Goal: Information Seeking & Learning: Learn about a topic

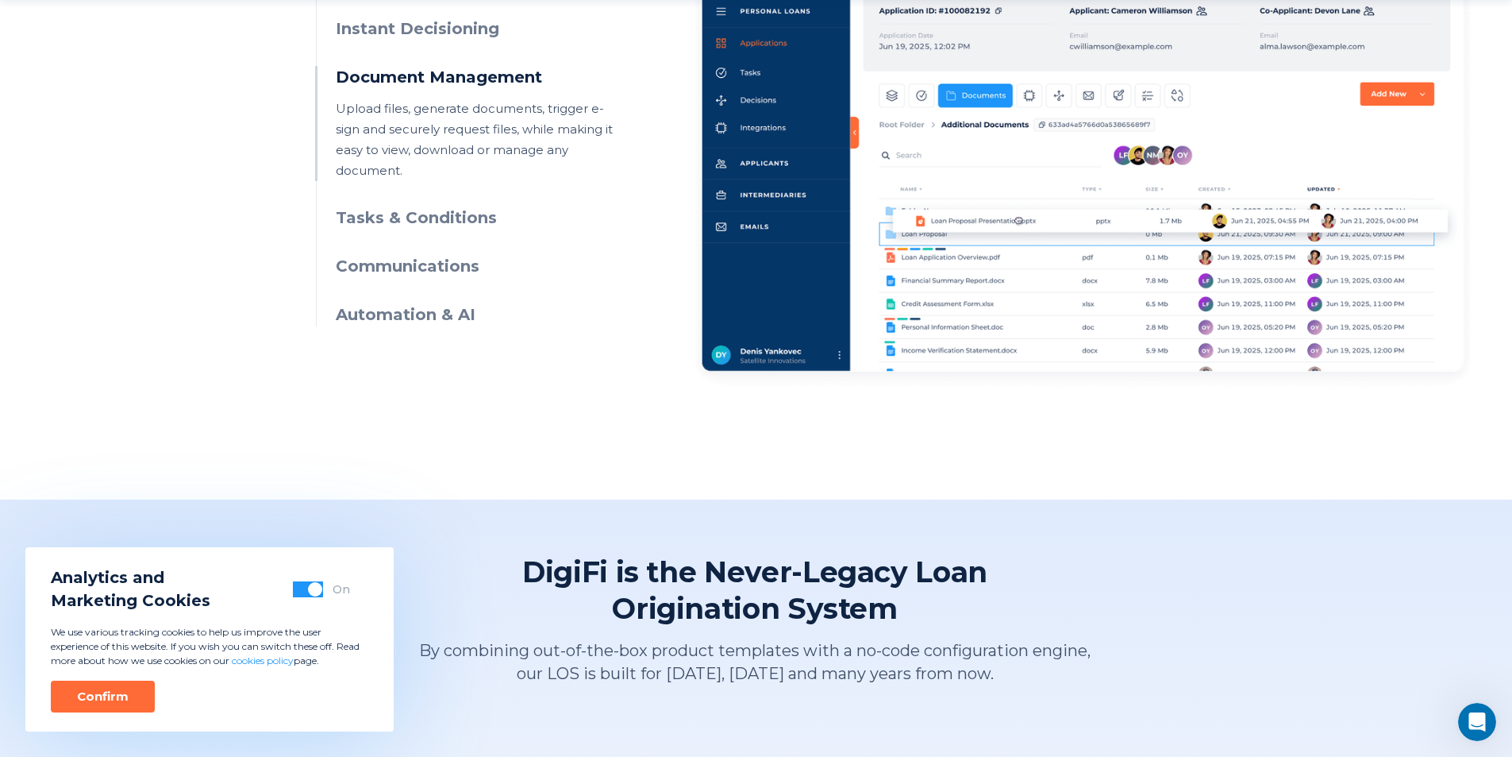
scroll to position [953, 0]
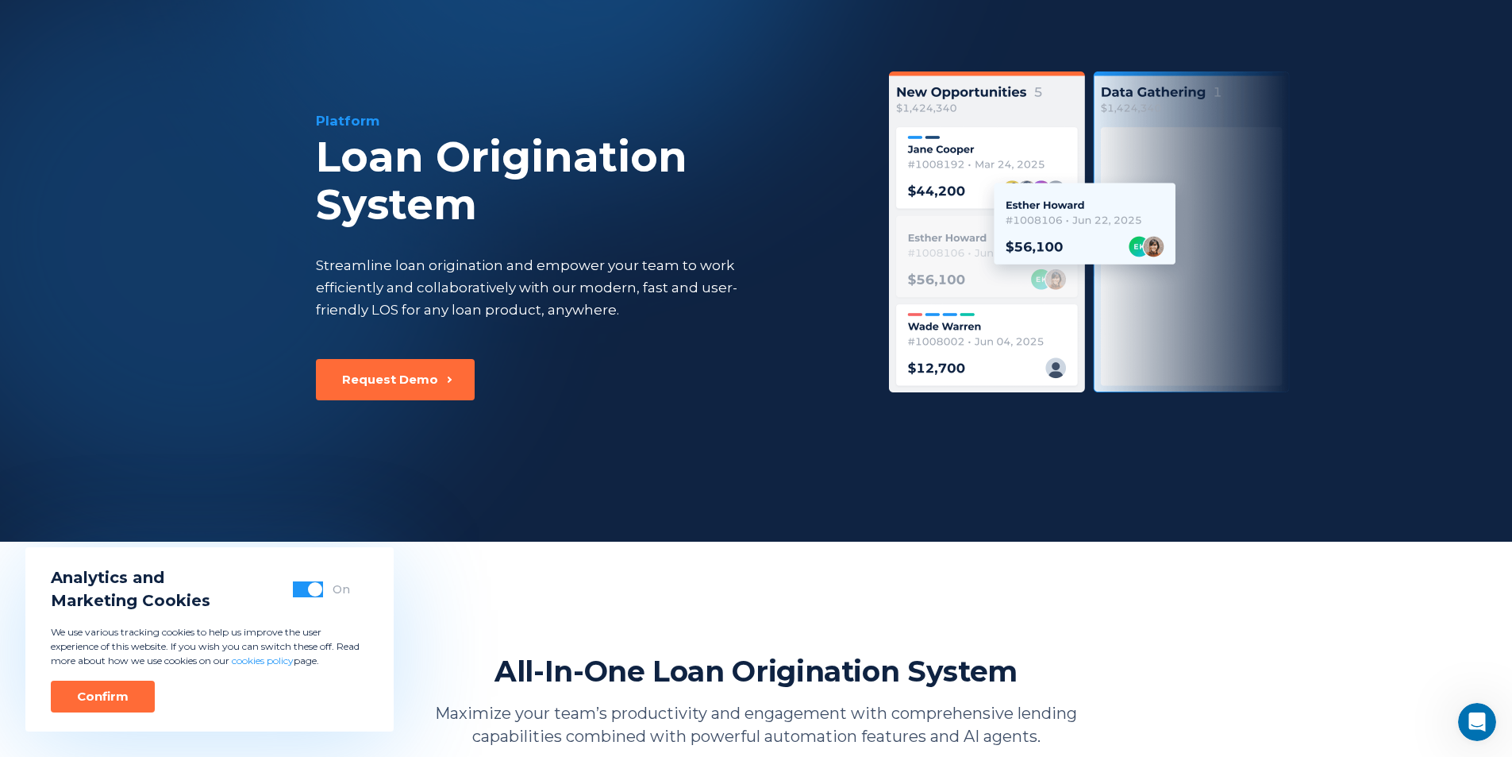
scroll to position [79, 0]
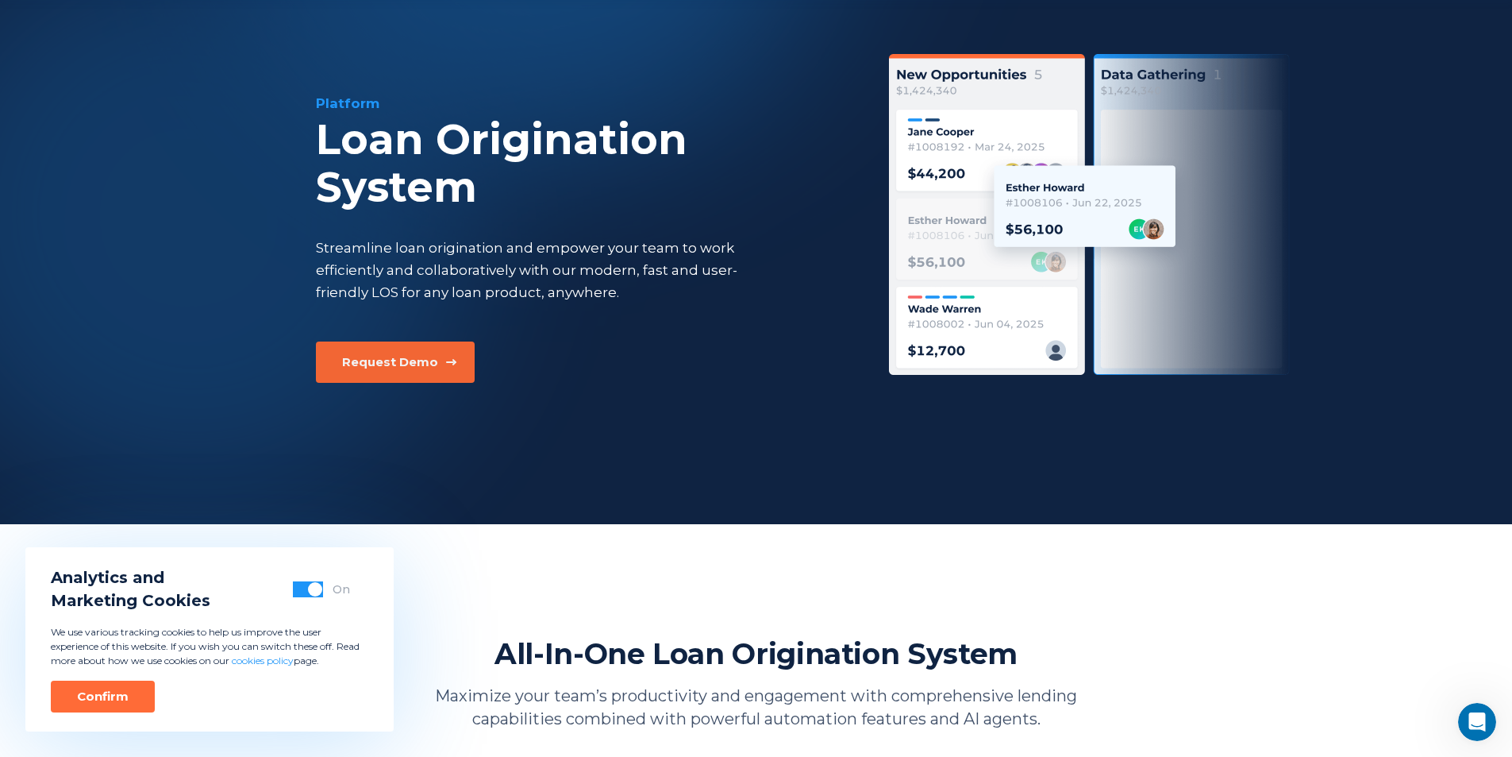
click at [443, 359] on button "Request Demo" at bounding box center [395, 361] width 159 height 41
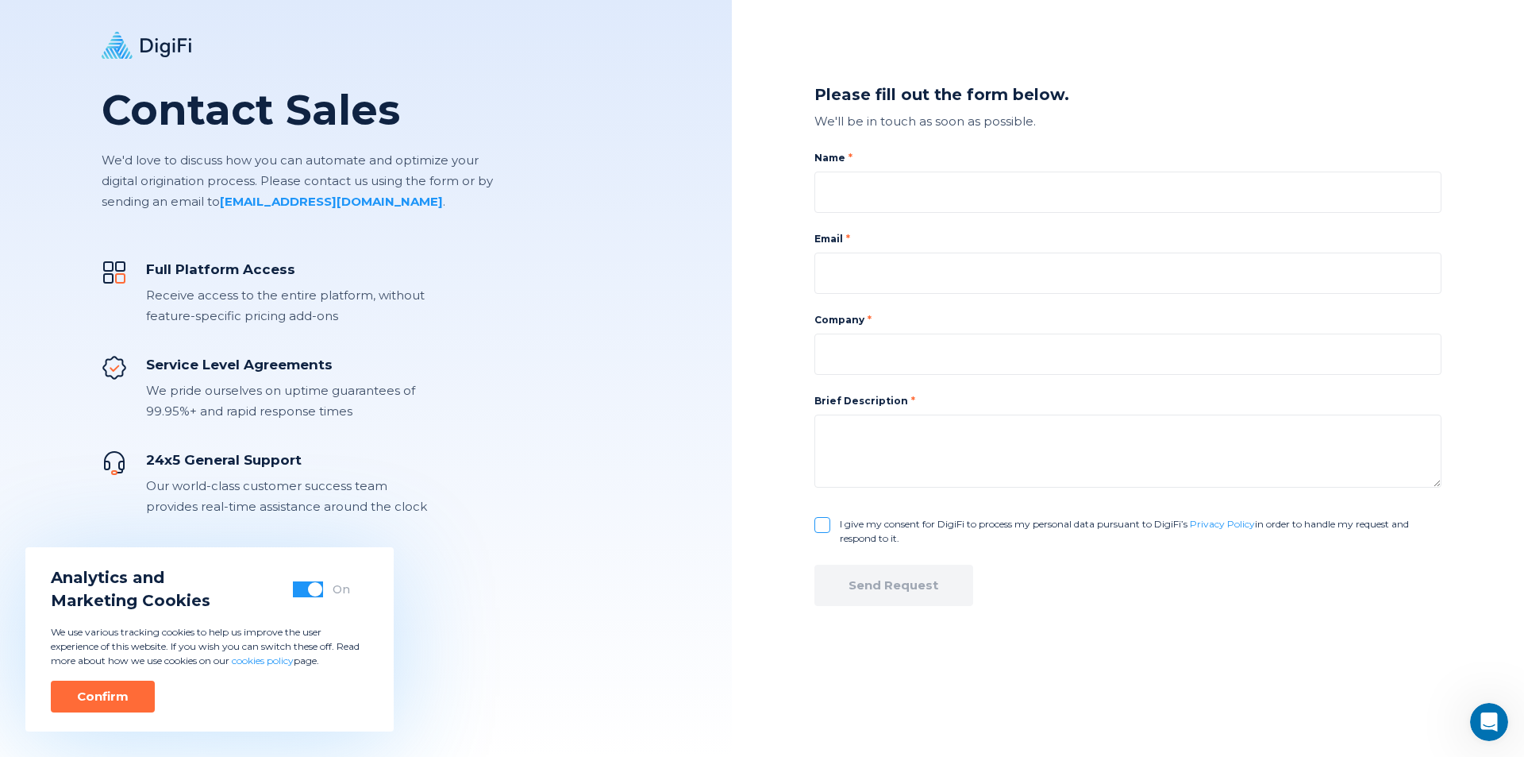
click at [229, 276] on div "Full Platform Access" at bounding box center [286, 269] width 281 height 19
click at [931, 121] on div "We'll be in touch as soon as possible." at bounding box center [1128, 121] width 627 height 21
click at [867, 200] on input at bounding box center [1128, 191] width 627 height 41
click at [1012, 192] on input at bounding box center [1128, 191] width 627 height 41
type input "Admin125"
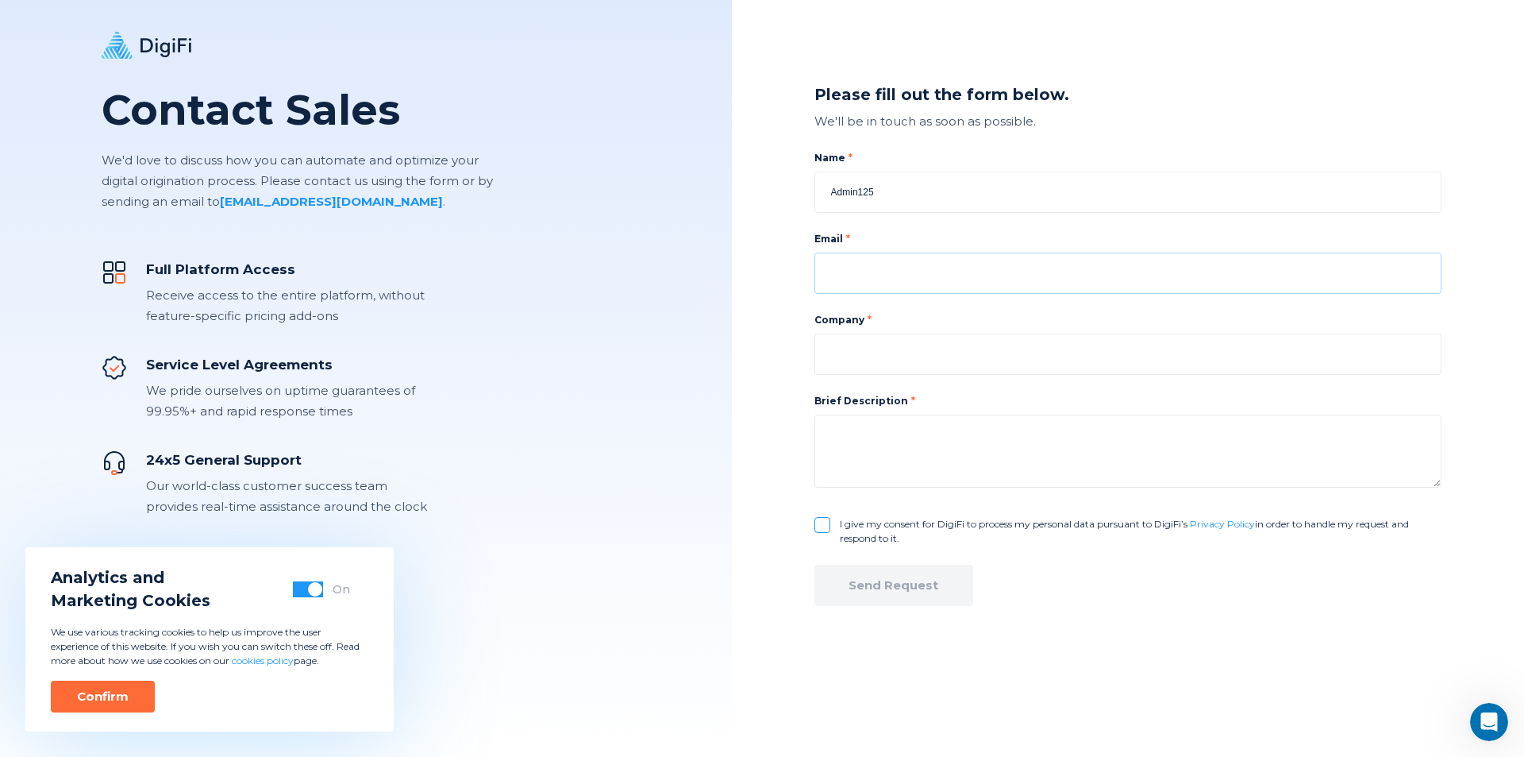
click at [852, 264] on input at bounding box center [1128, 272] width 627 height 41
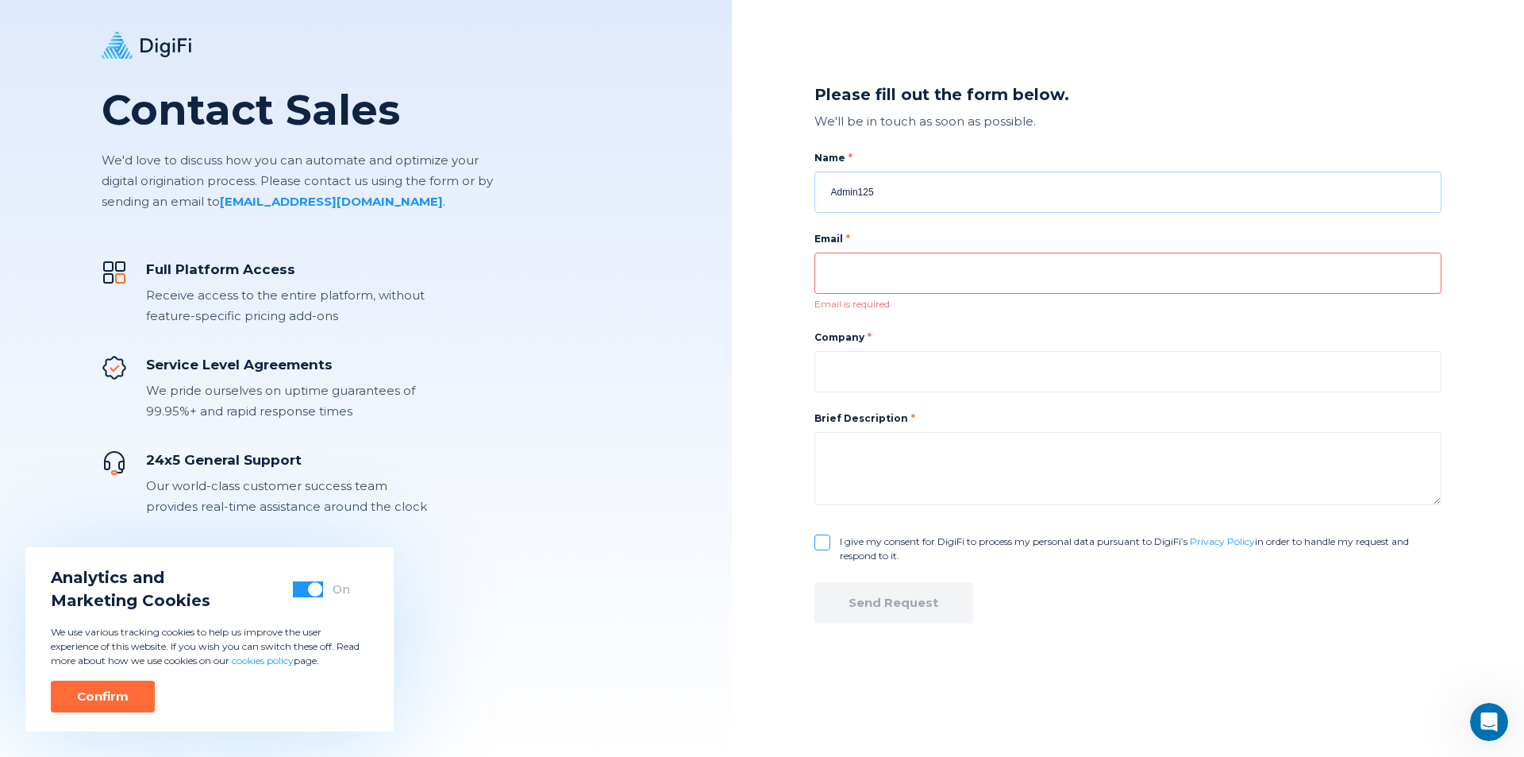
click at [984, 196] on input "Admin125" at bounding box center [1128, 191] width 627 height 41
click at [872, 380] on input at bounding box center [1128, 371] width 627 height 41
click at [894, 266] on input at bounding box center [1128, 272] width 627 height 41
type input "bm8778365@gmail.com"
click at [512, 306] on div "Full Platform Access Receive access to the entire platform, without feature-spe…" at bounding box center [366, 496] width 732 height 521
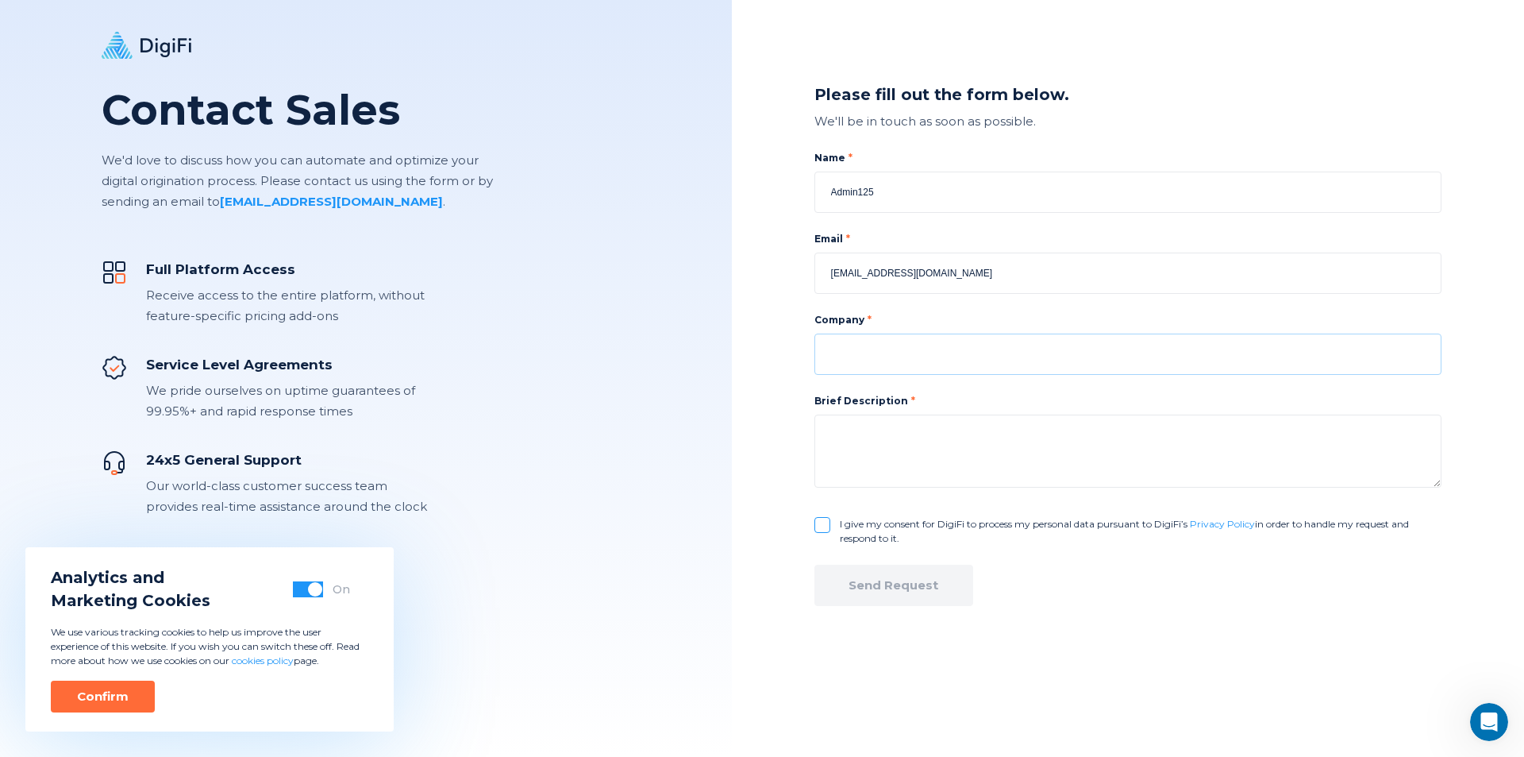
click at [884, 365] on input at bounding box center [1128, 353] width 627 height 41
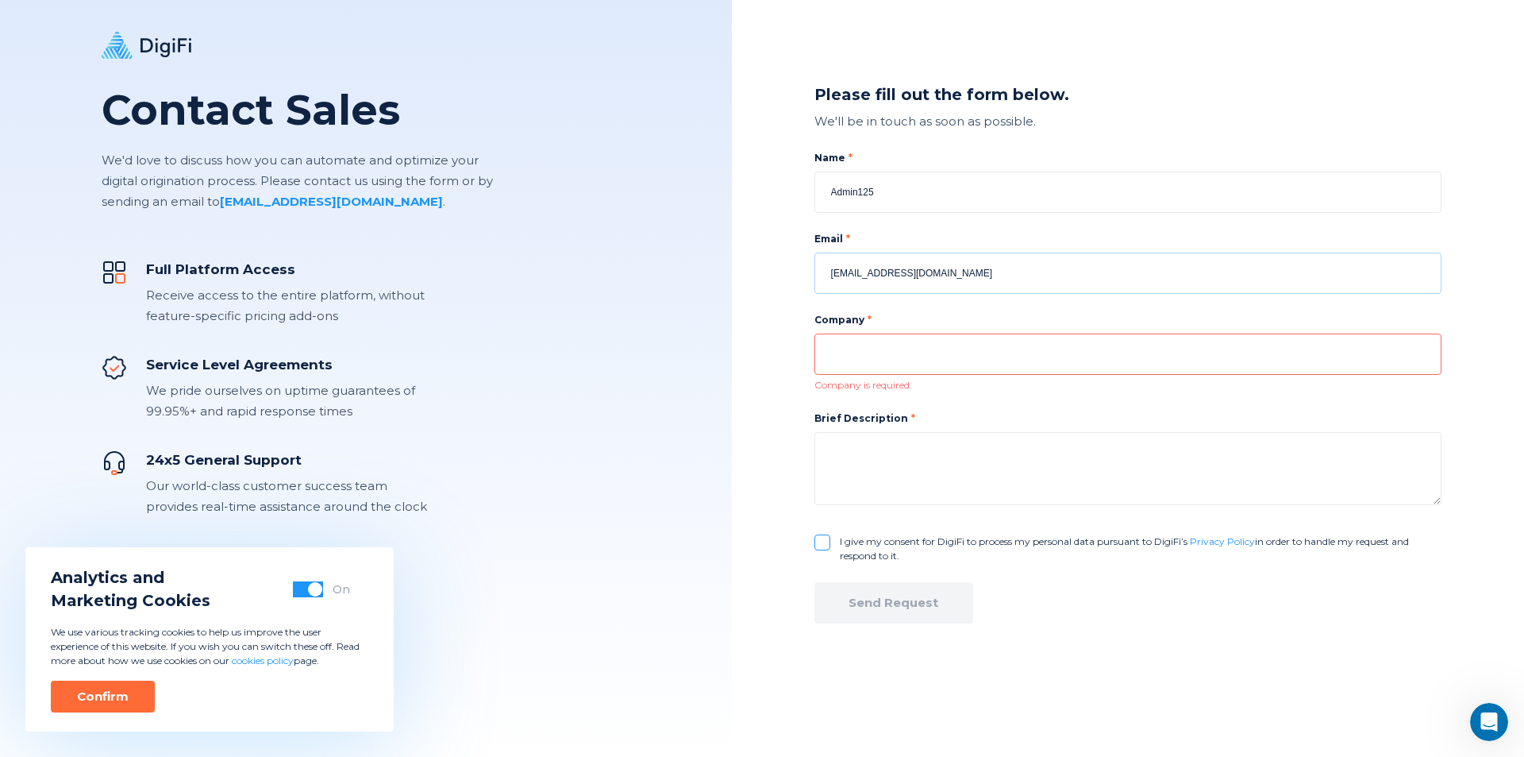
drag, startPoint x: 954, startPoint y: 276, endPoint x: 798, endPoint y: 262, distance: 157.0
click at [798, 262] on div "Please fill out the form below. We'll be in touch as soon as possible. Name Adm…" at bounding box center [1128, 378] width 792 height 757
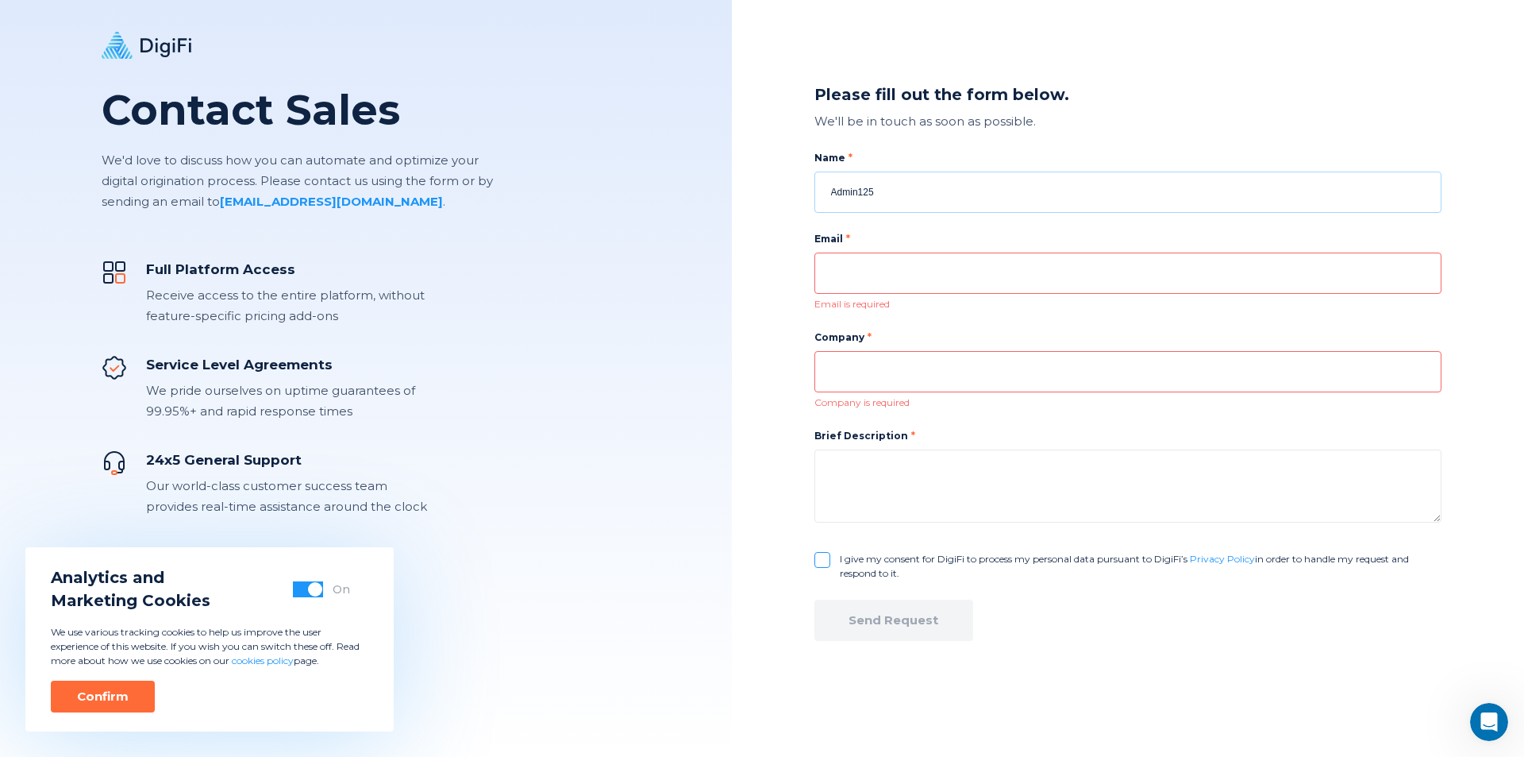
drag, startPoint x: 903, startPoint y: 191, endPoint x: 784, endPoint y: 202, distance: 118.9
click at [784, 202] on div "Please fill out the form below. We'll be in touch as soon as possible. Name Adm…" at bounding box center [1128, 378] width 792 height 757
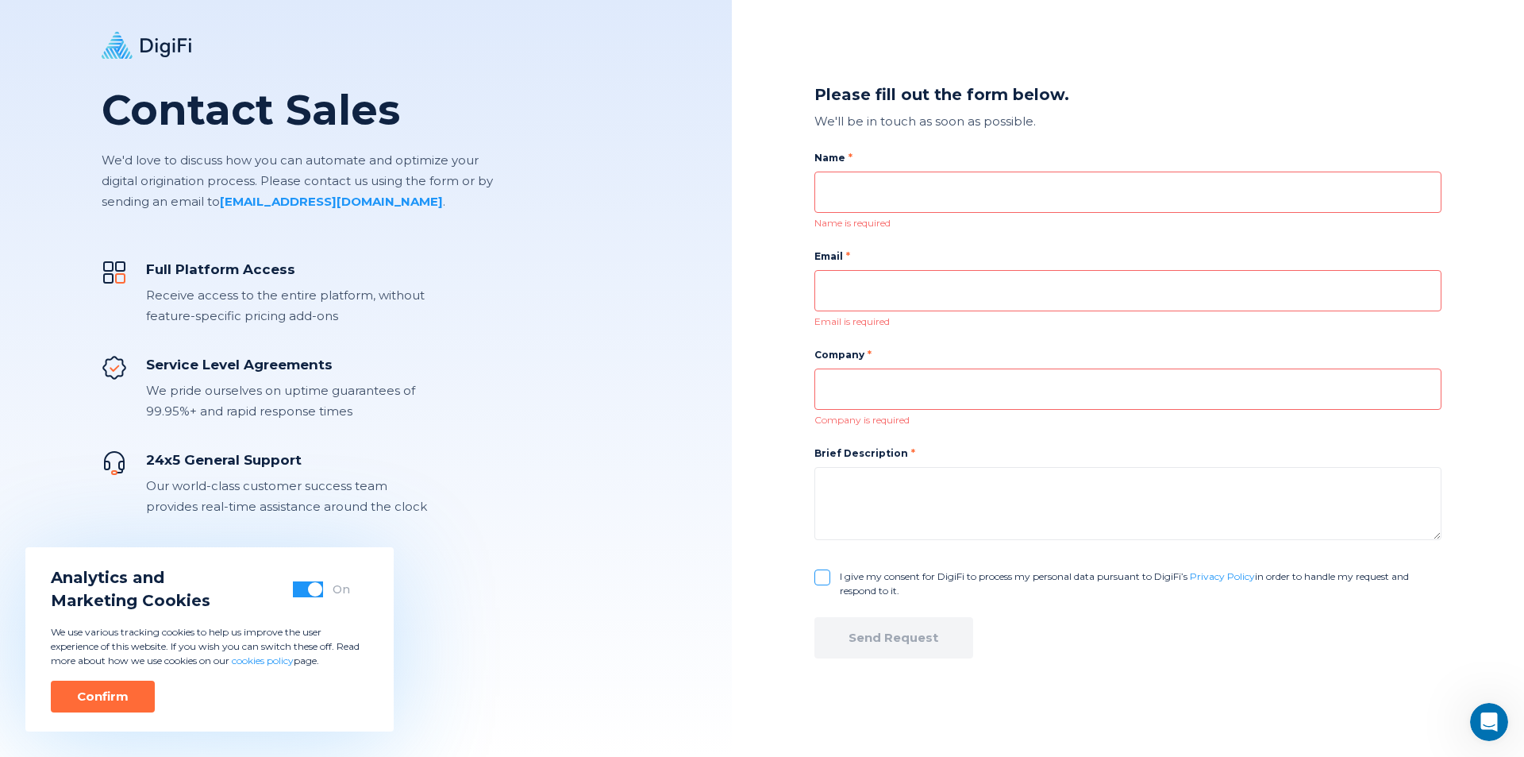
click at [573, 160] on div "Contact Sales We'd love to discuss how you can automate and optimize your digit…" at bounding box center [366, 118] width 732 height 236
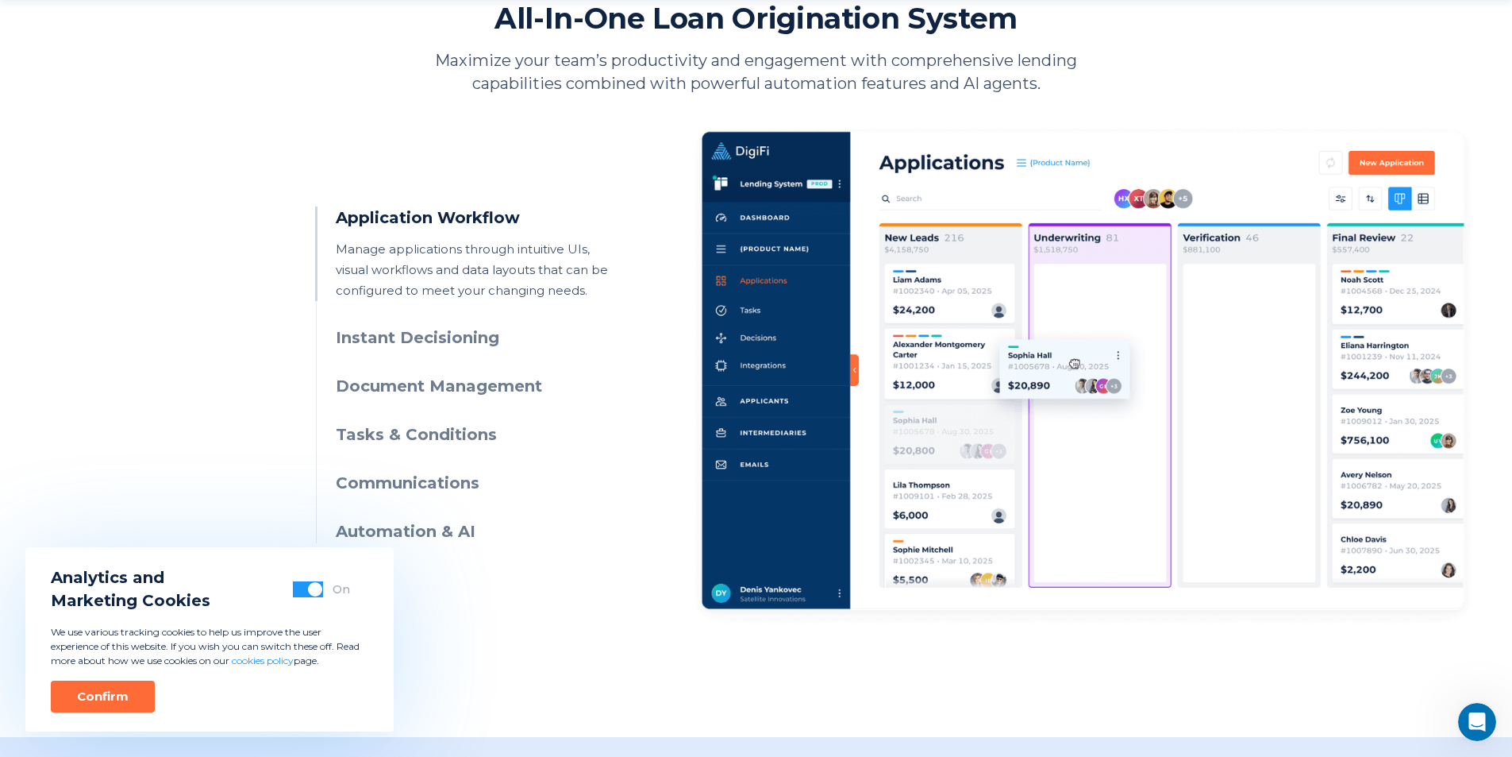
scroll to position [794, 0]
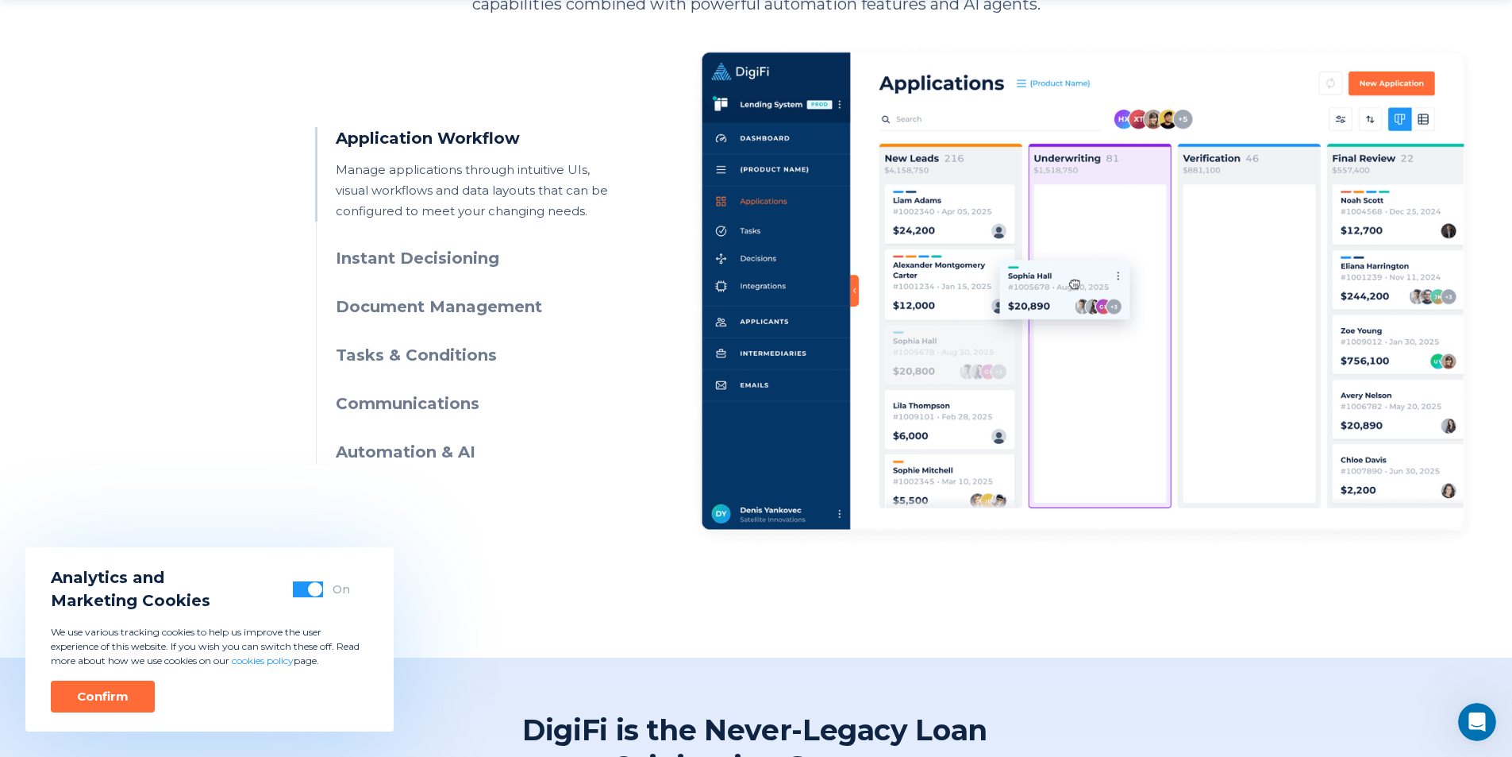
click at [441, 255] on h3 "Instant Decisioning" at bounding box center [480, 258] width 288 height 23
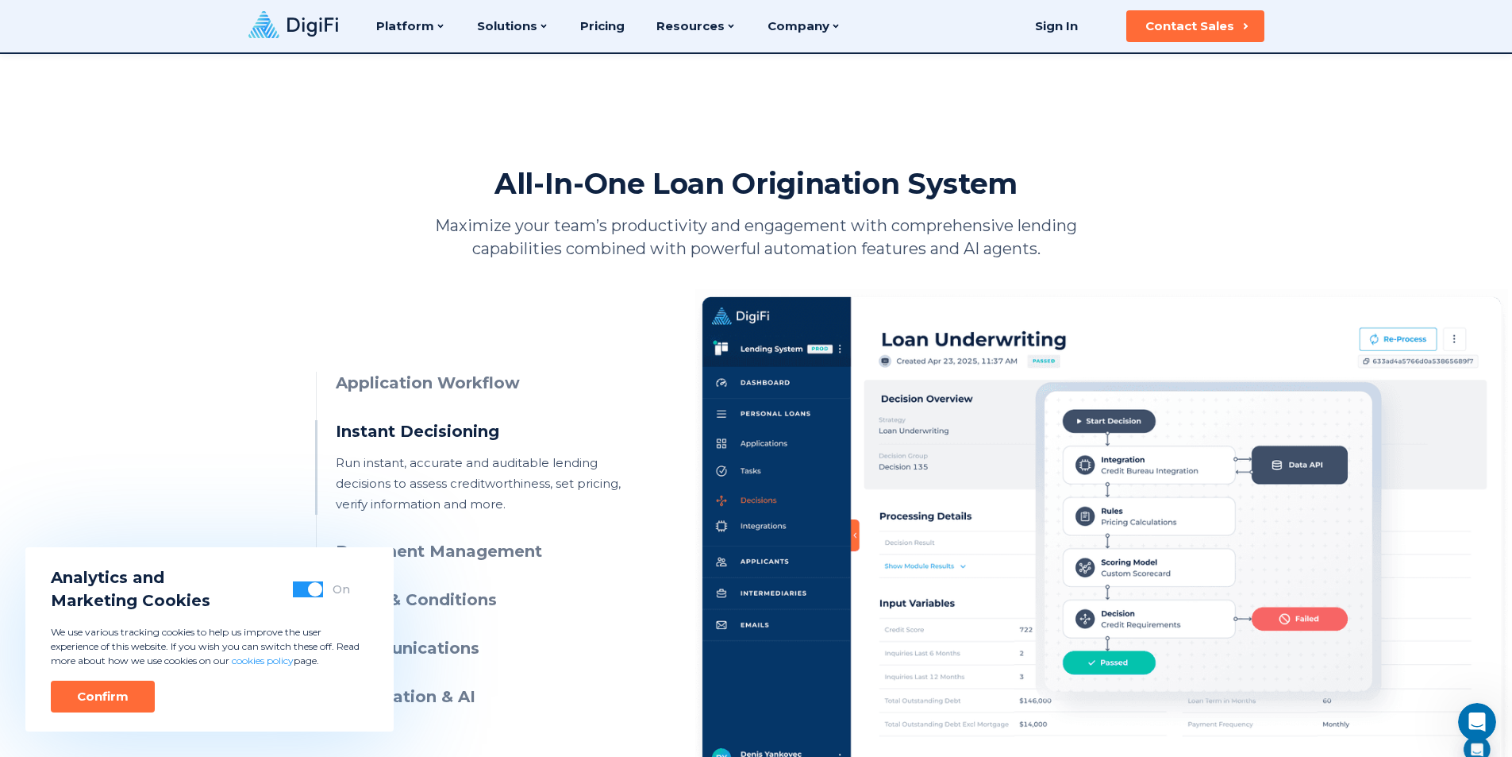
scroll to position [548, 0]
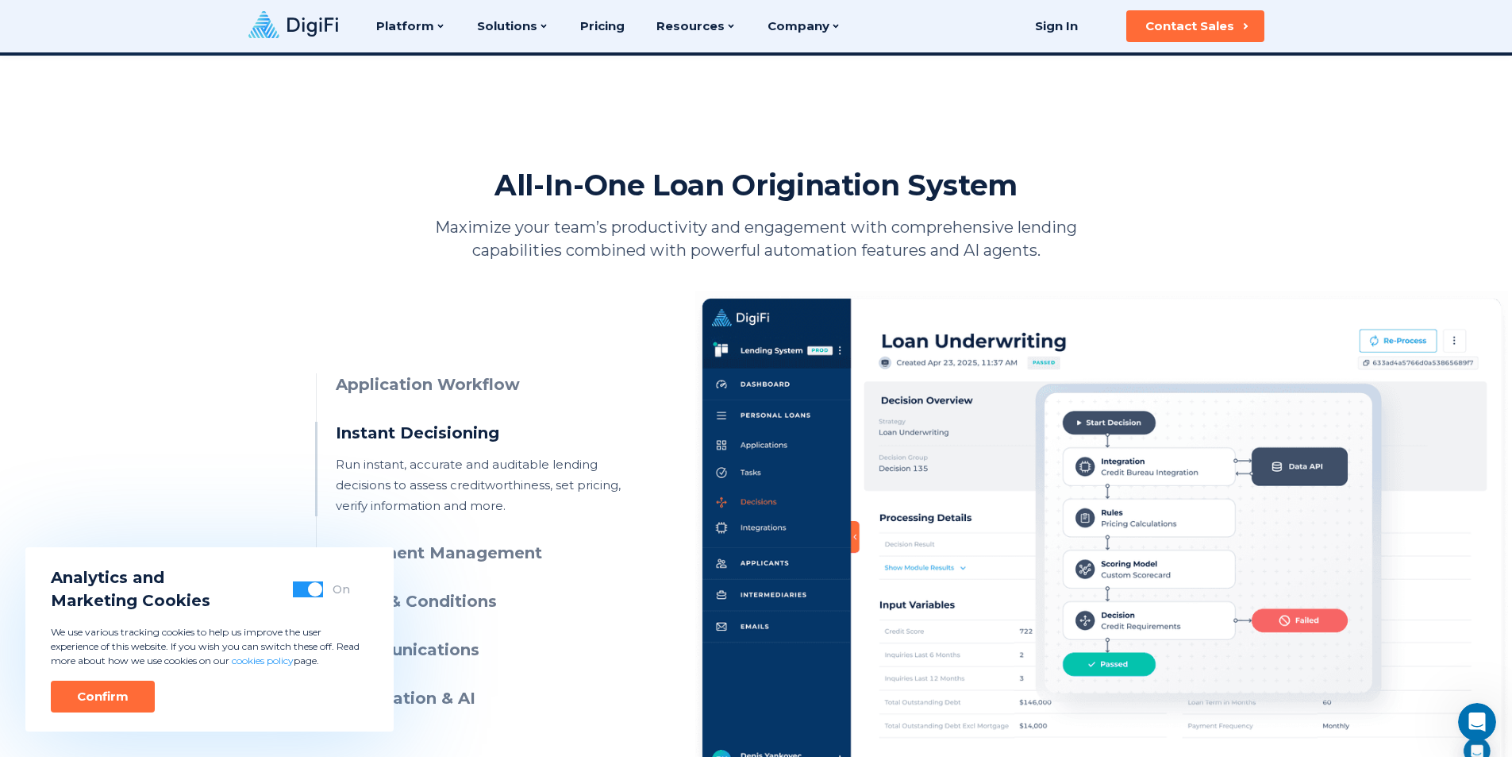
click at [467, 389] on h3 "Application Workflow" at bounding box center [480, 384] width 288 height 23
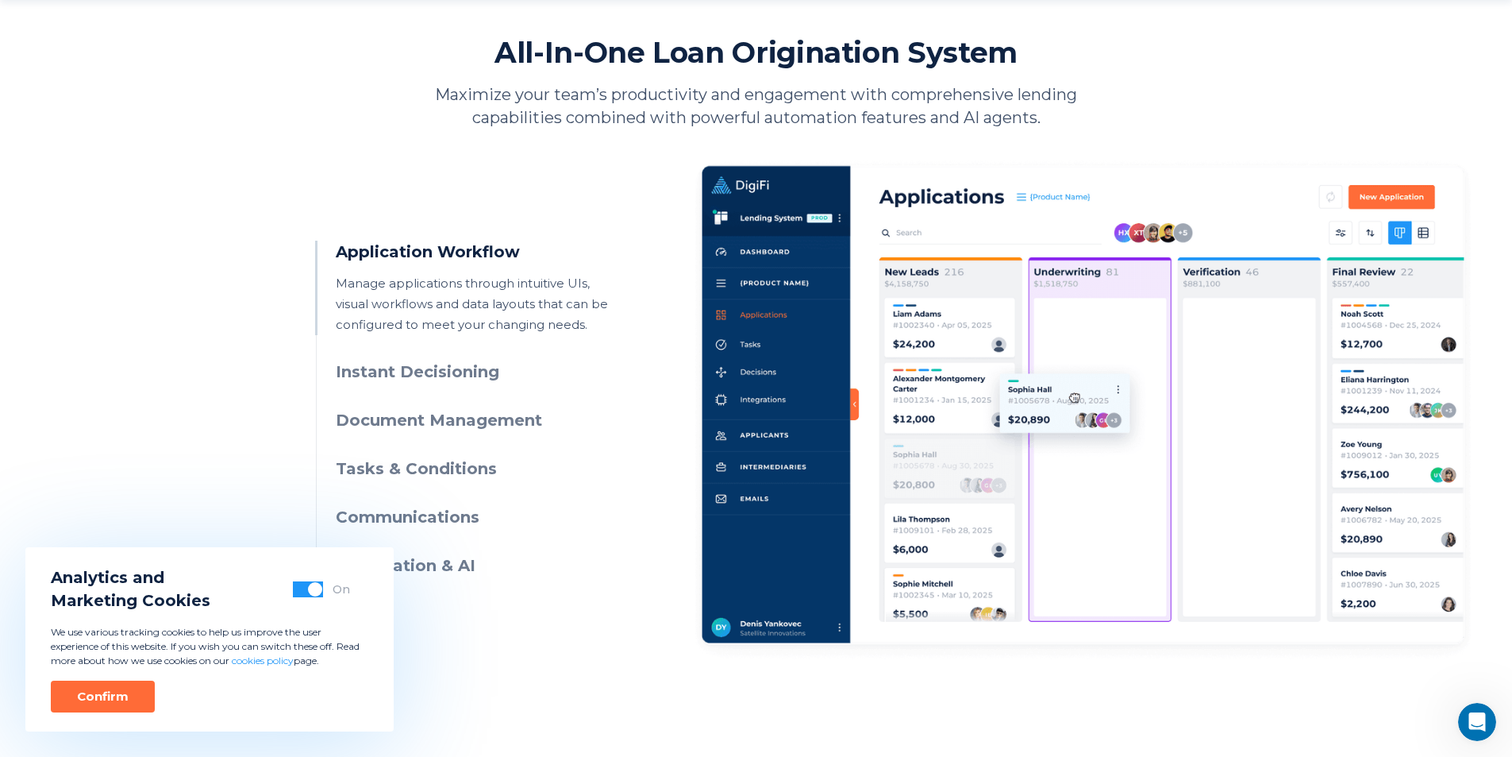
scroll to position [707, 0]
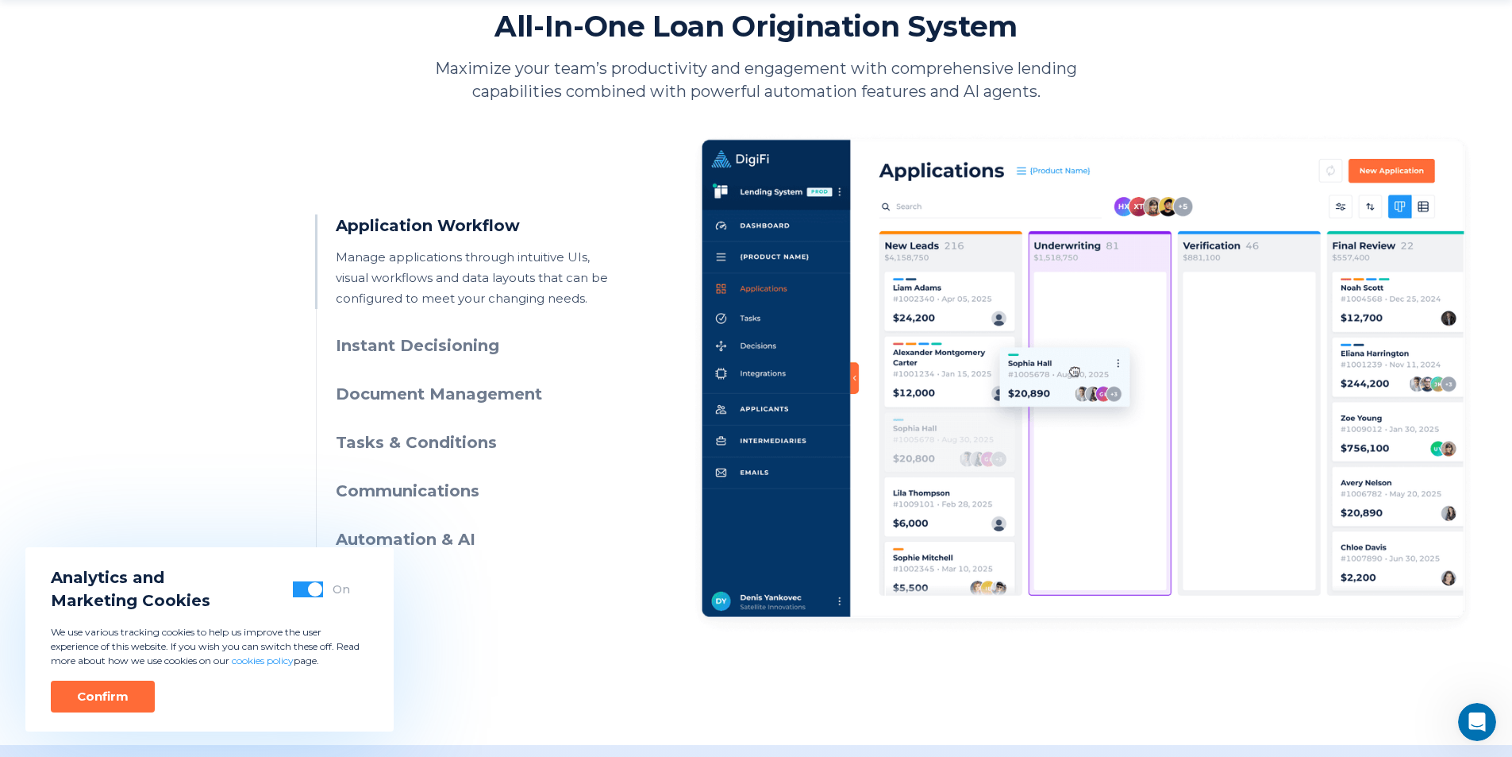
click at [1081, 348] on img at bounding box center [1083, 383] width 776 height 502
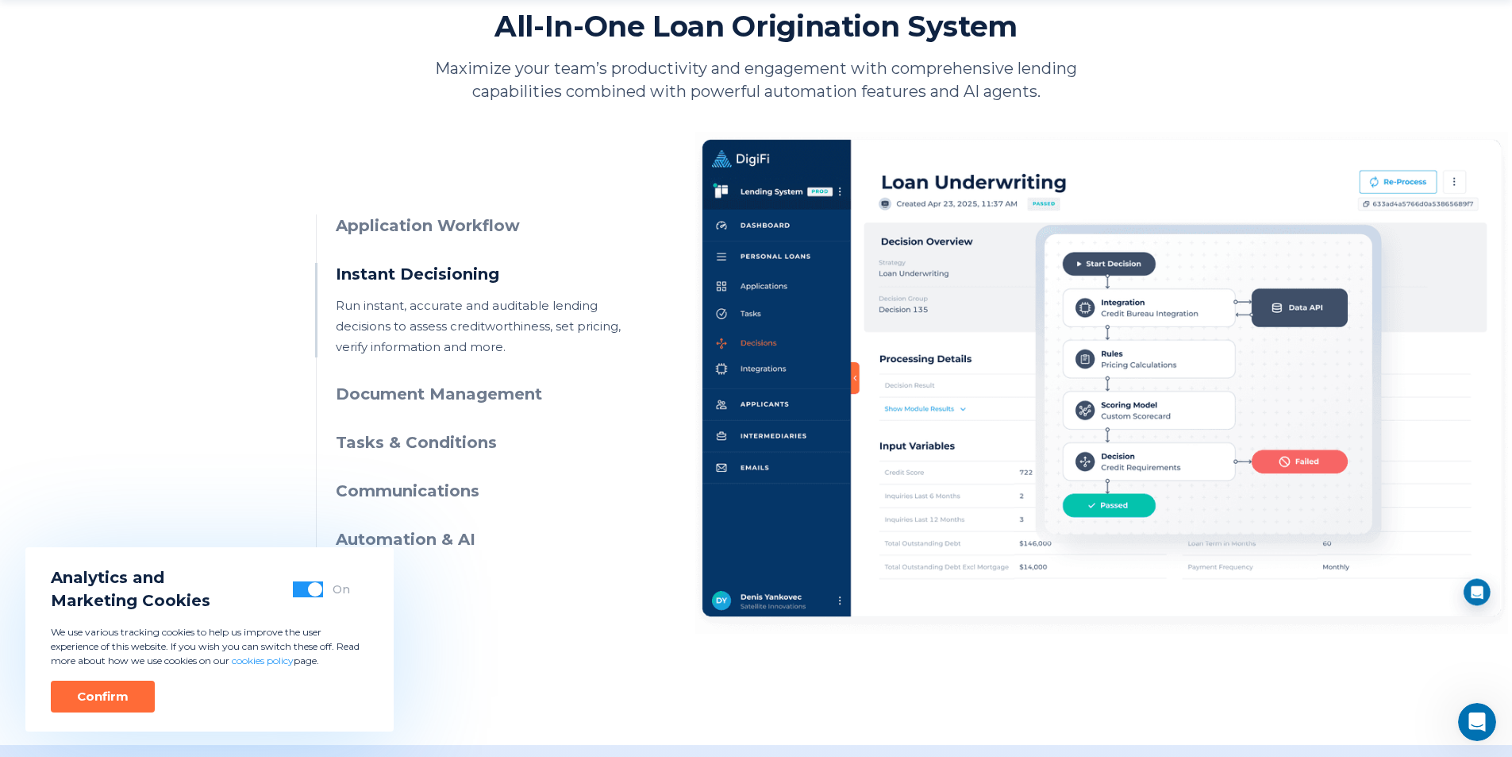
click at [974, 341] on div at bounding box center [1101, 383] width 813 height 502
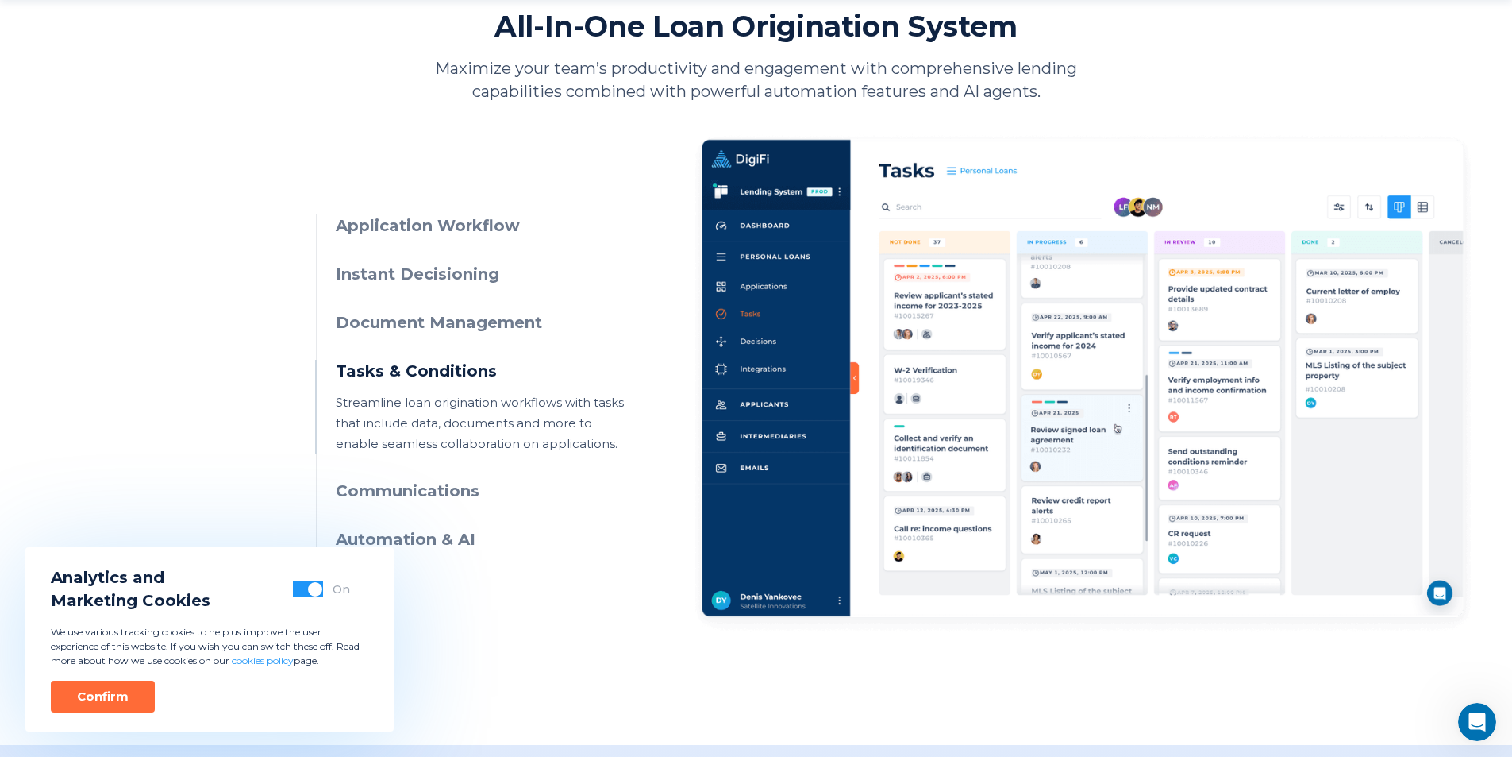
click at [416, 279] on h3 "Instant Decisioning" at bounding box center [480, 274] width 288 height 23
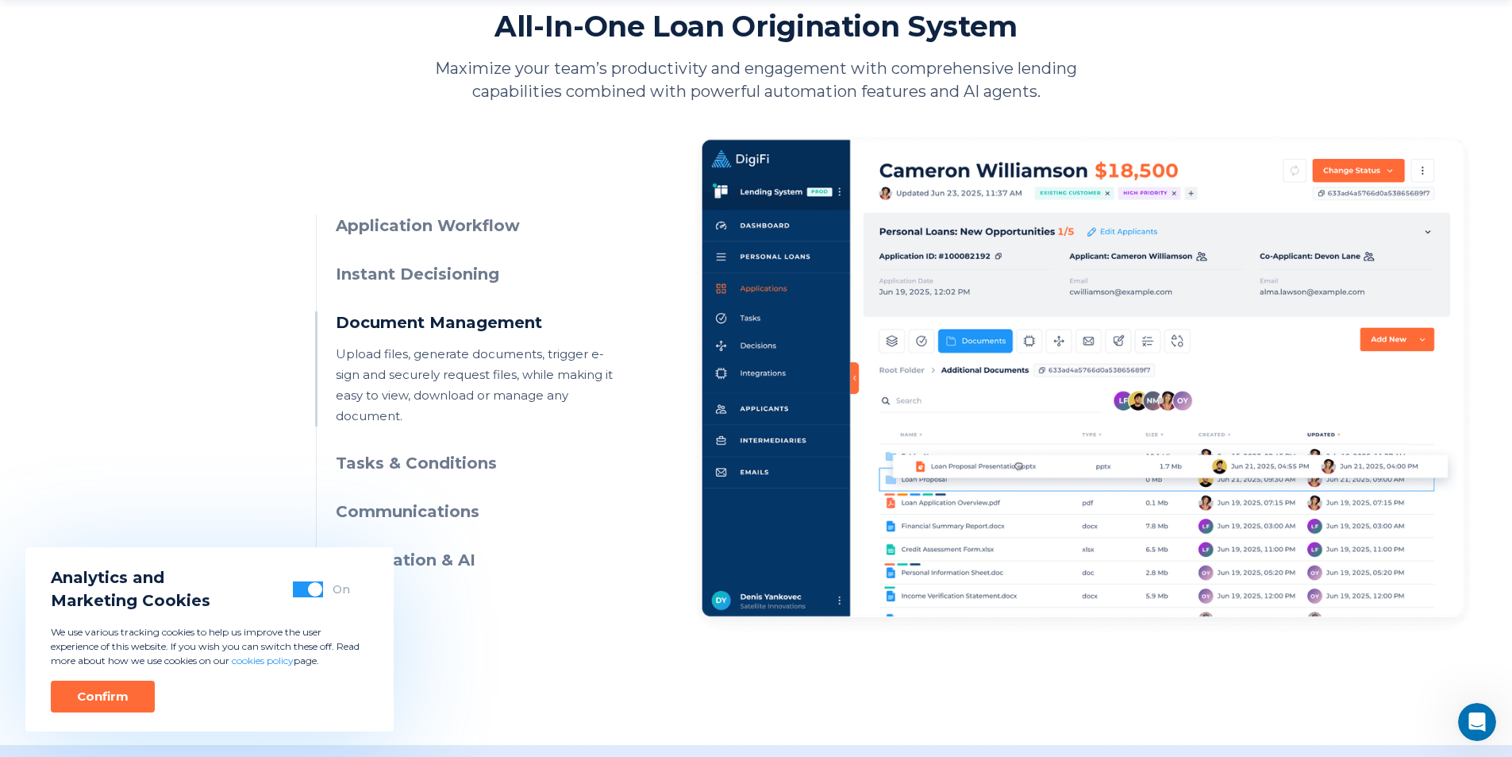
click at [452, 227] on h3 "Application Workflow" at bounding box center [480, 225] width 288 height 23
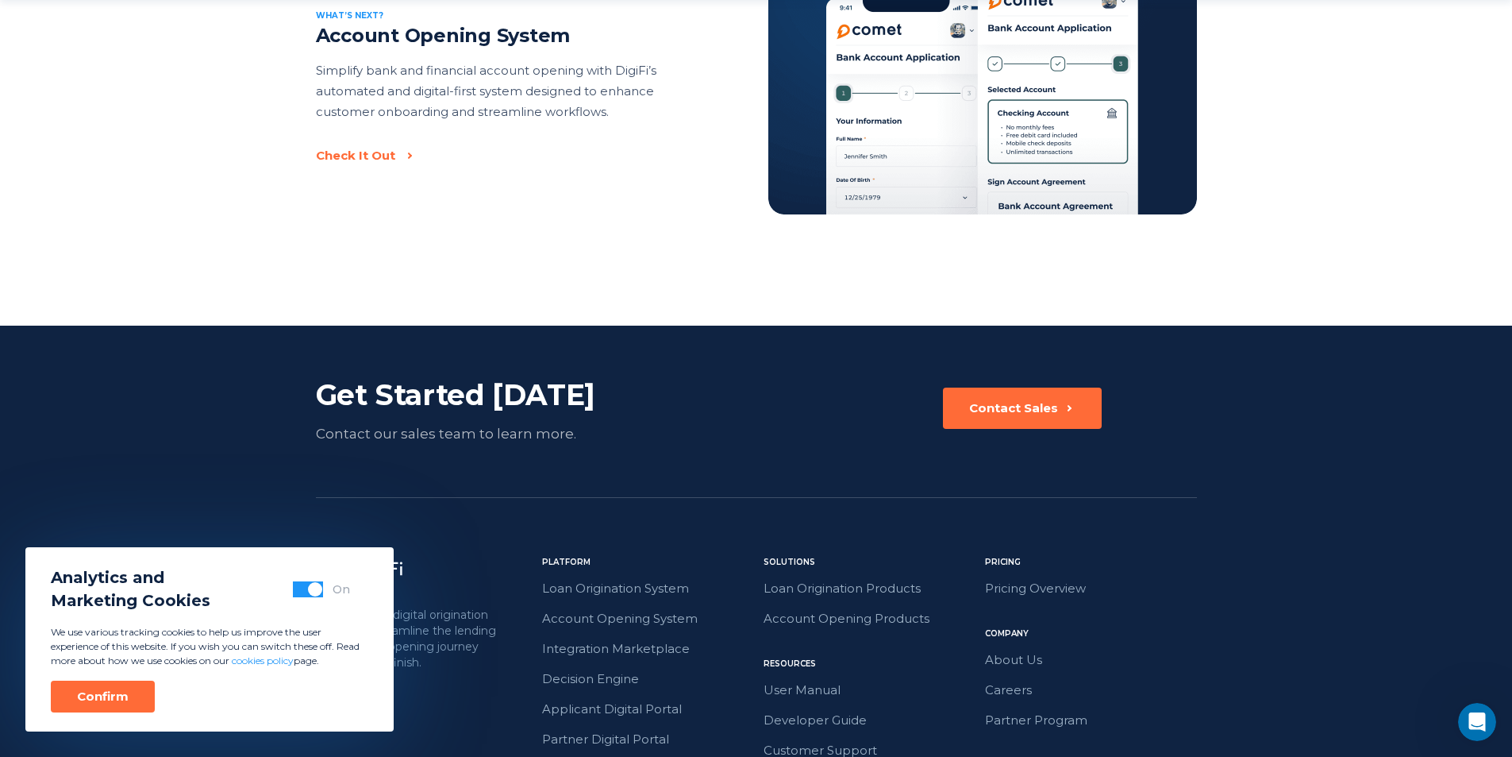
scroll to position [3623, 0]
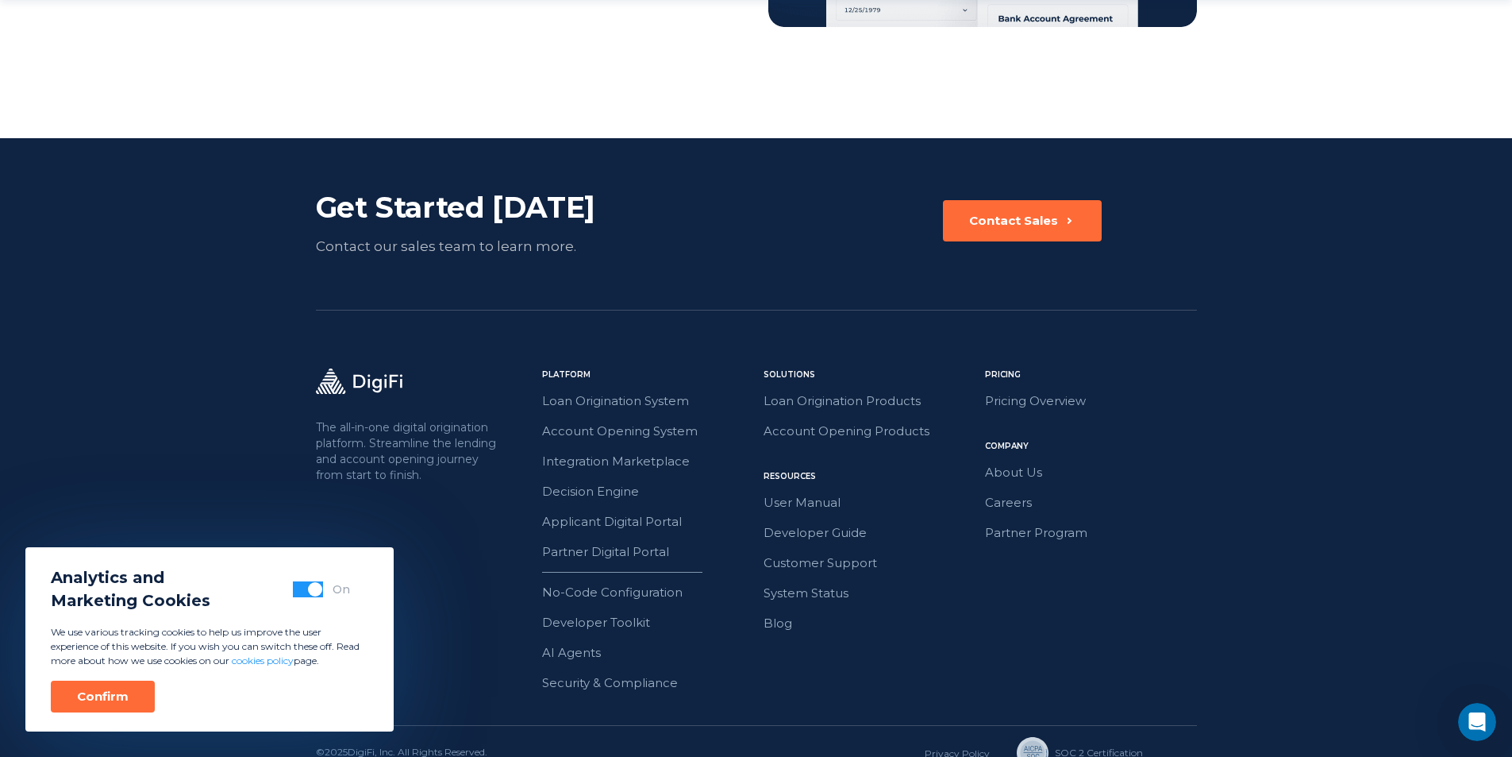
click at [307, 587] on button "button" at bounding box center [308, 589] width 30 height 16
click at [468, 467] on div "The all-in-one digital origination platform. Streamline the lending and account…" at bounding box center [756, 546] width 881 height 356
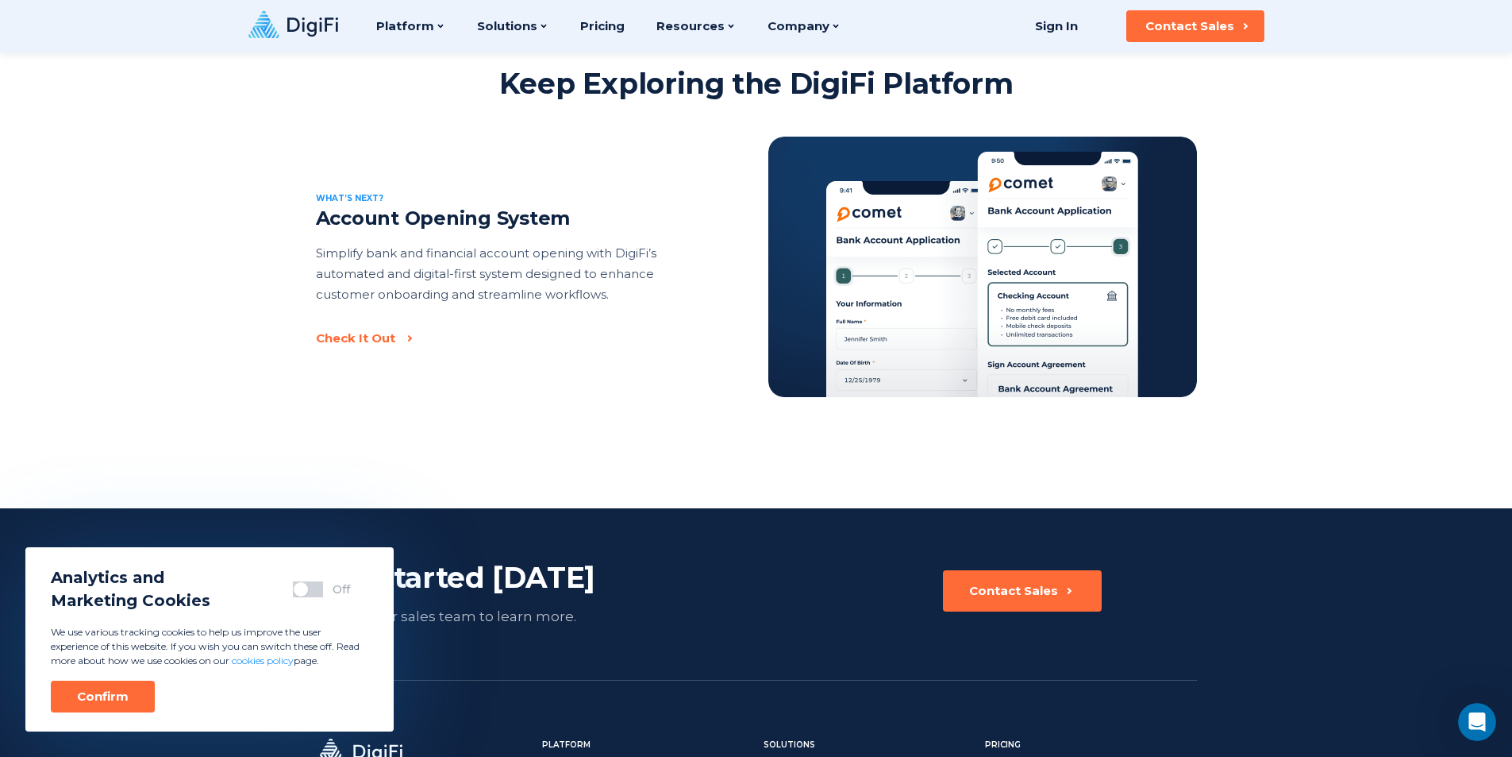
scroll to position [3068, 0]
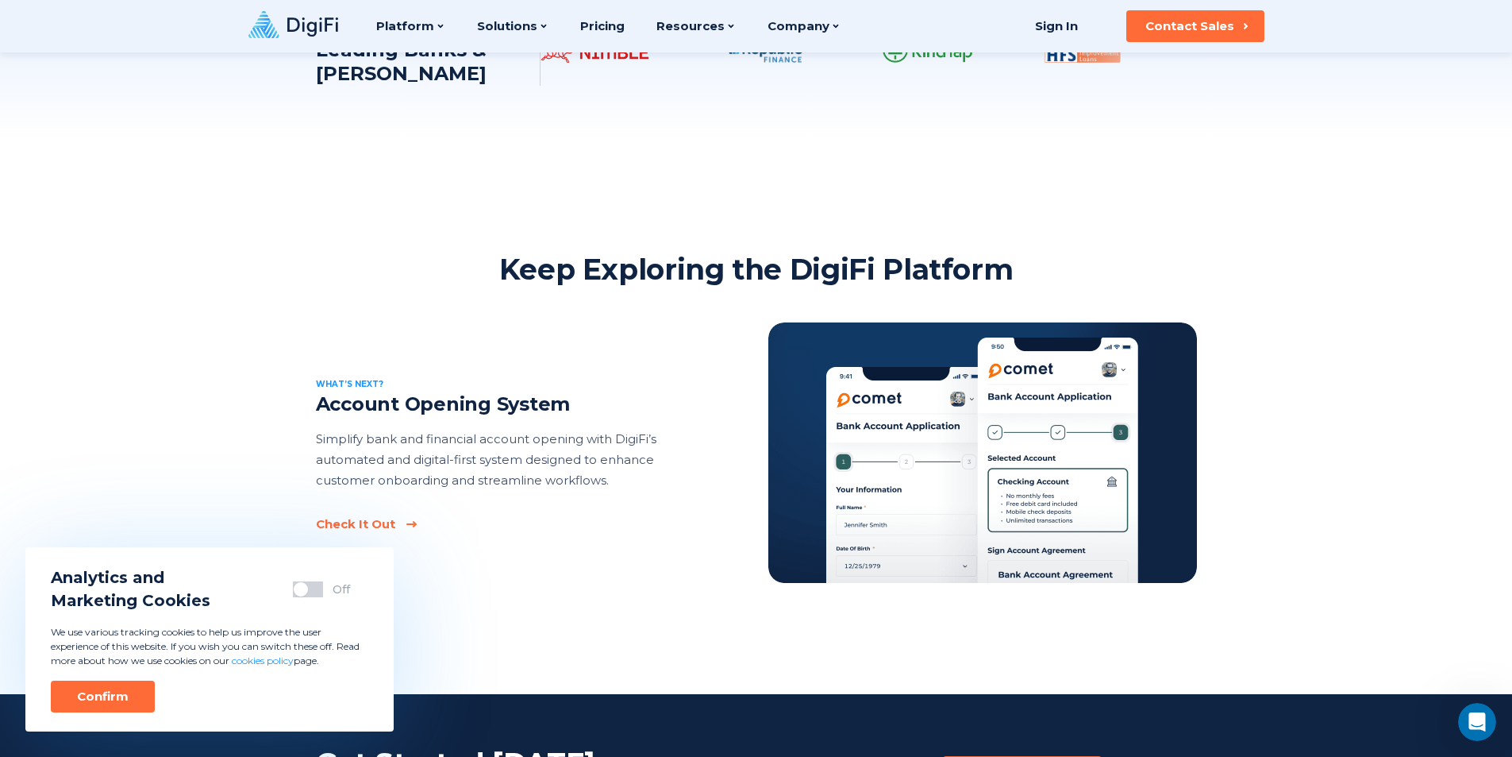
click at [368, 516] on div "Check It Out" at bounding box center [355, 524] width 79 height 16
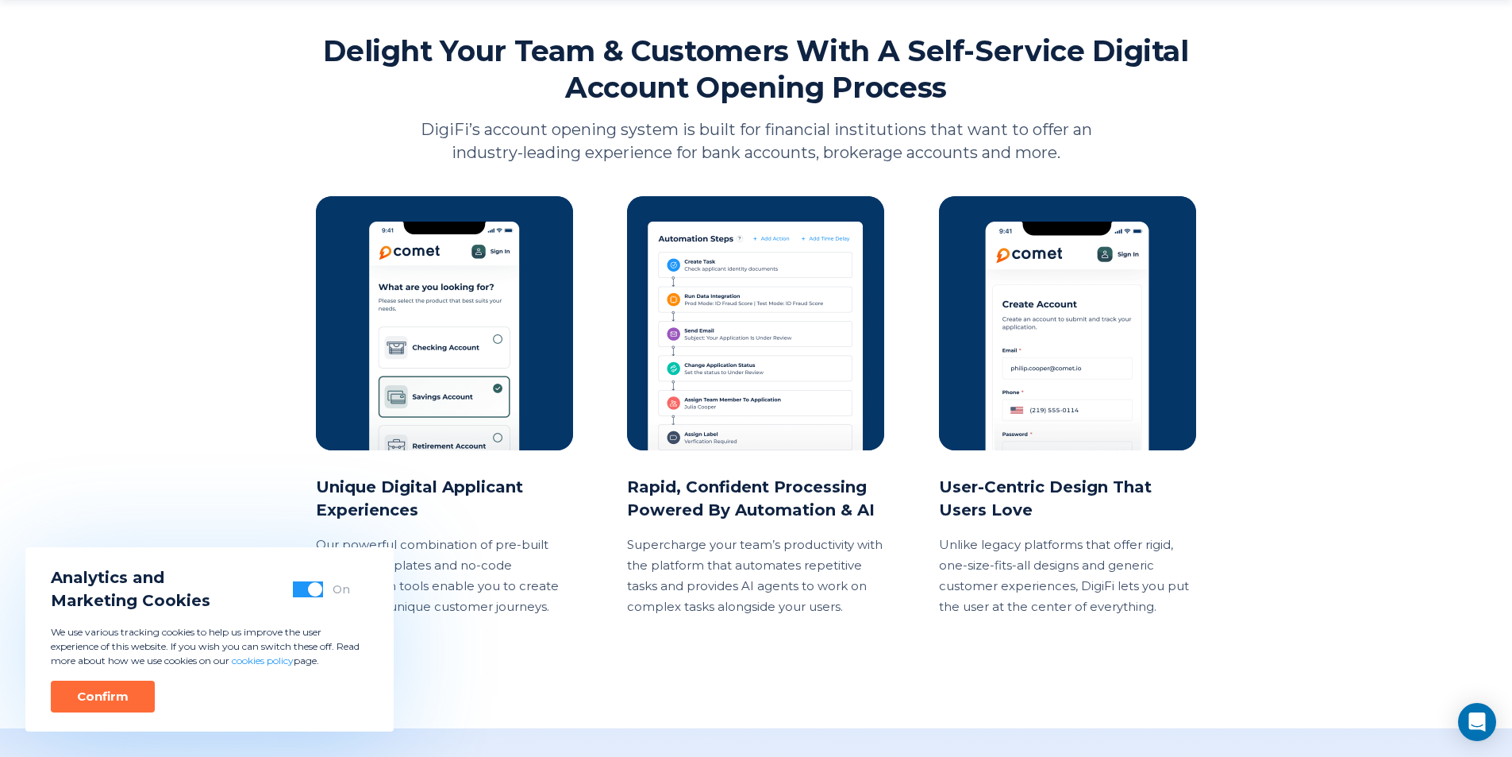
scroll to position [1429, 0]
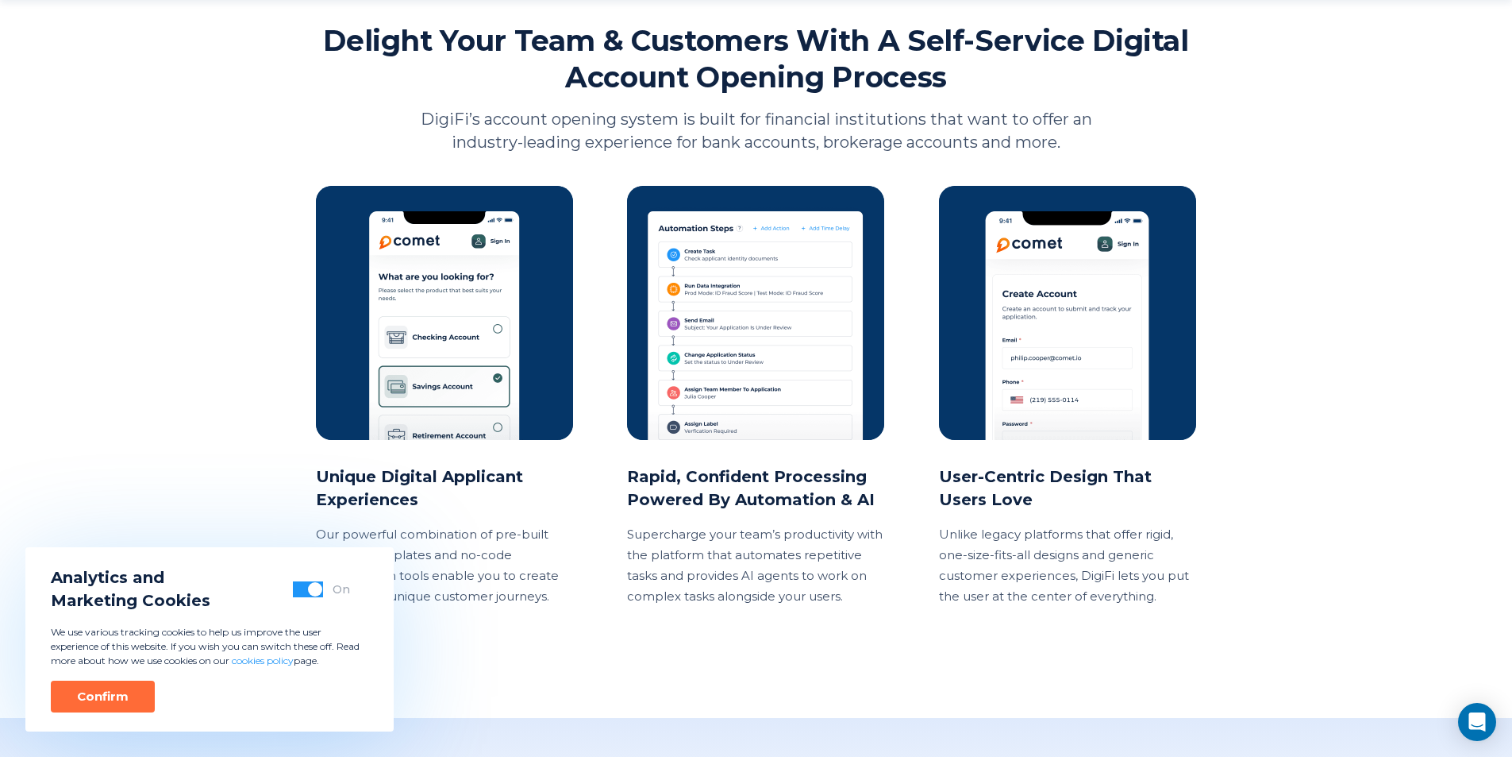
click at [724, 335] on img at bounding box center [755, 313] width 257 height 254
click at [456, 336] on img at bounding box center [444, 313] width 257 height 254
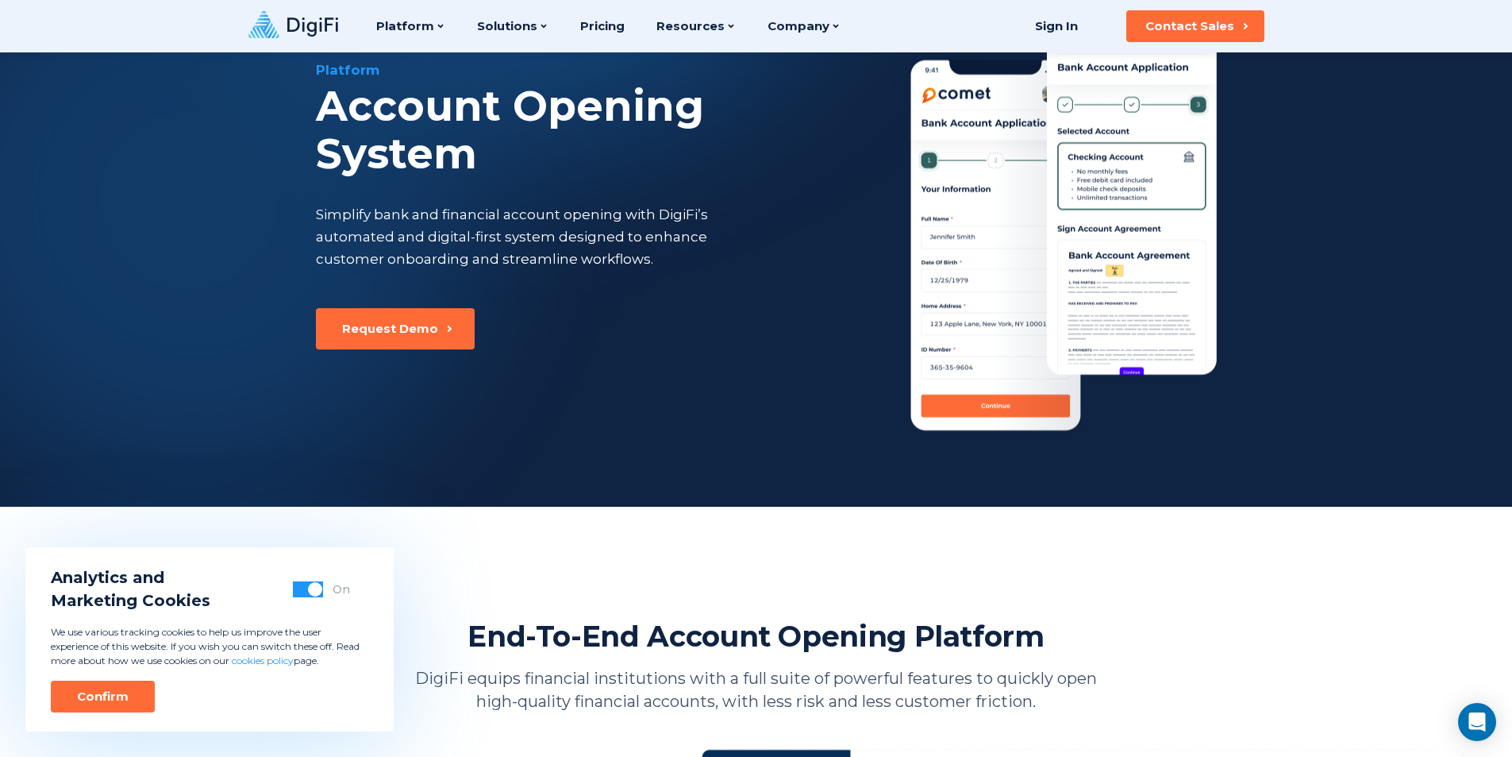
scroll to position [0, 0]
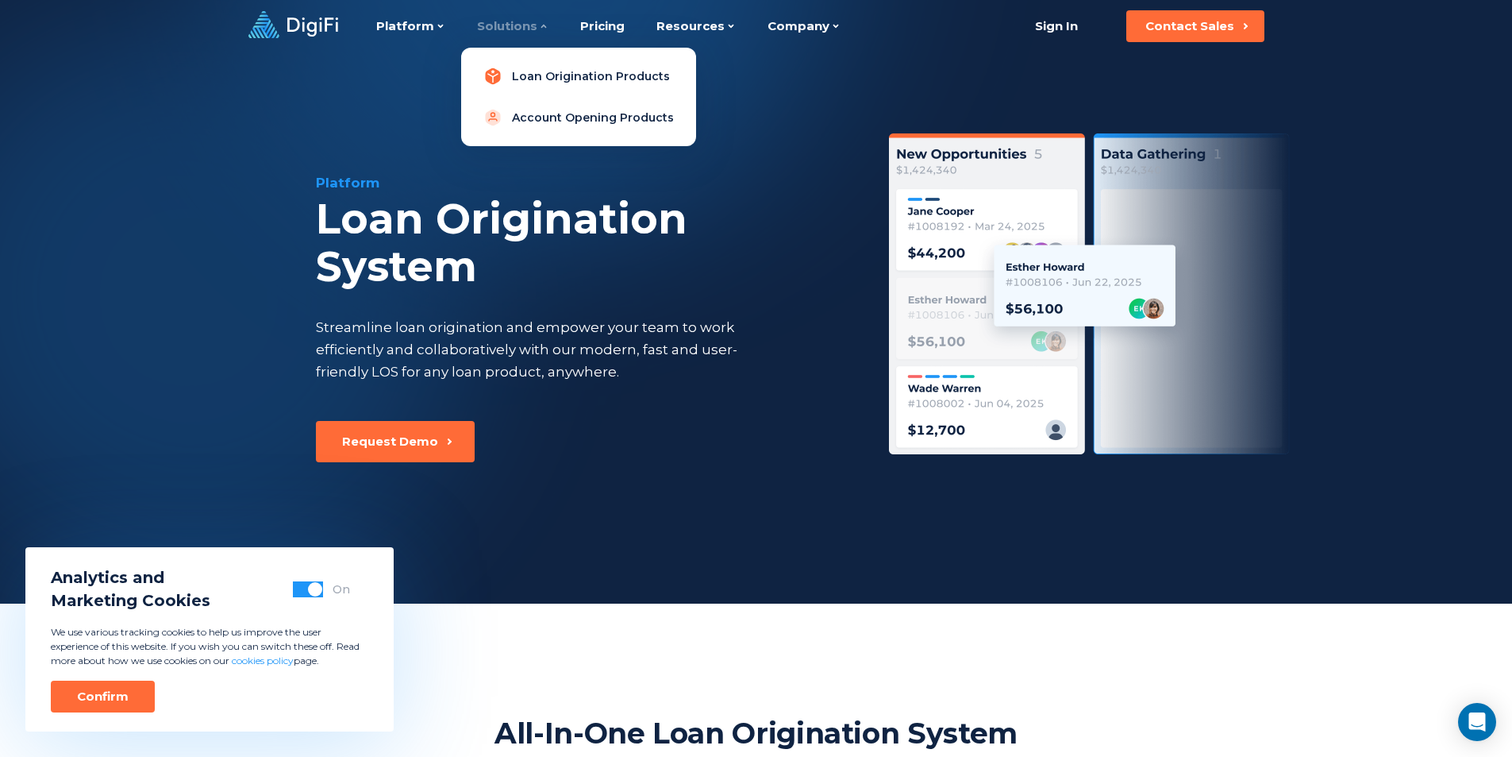
click at [545, 80] on link "Loan Origination Products" at bounding box center [579, 76] width 210 height 32
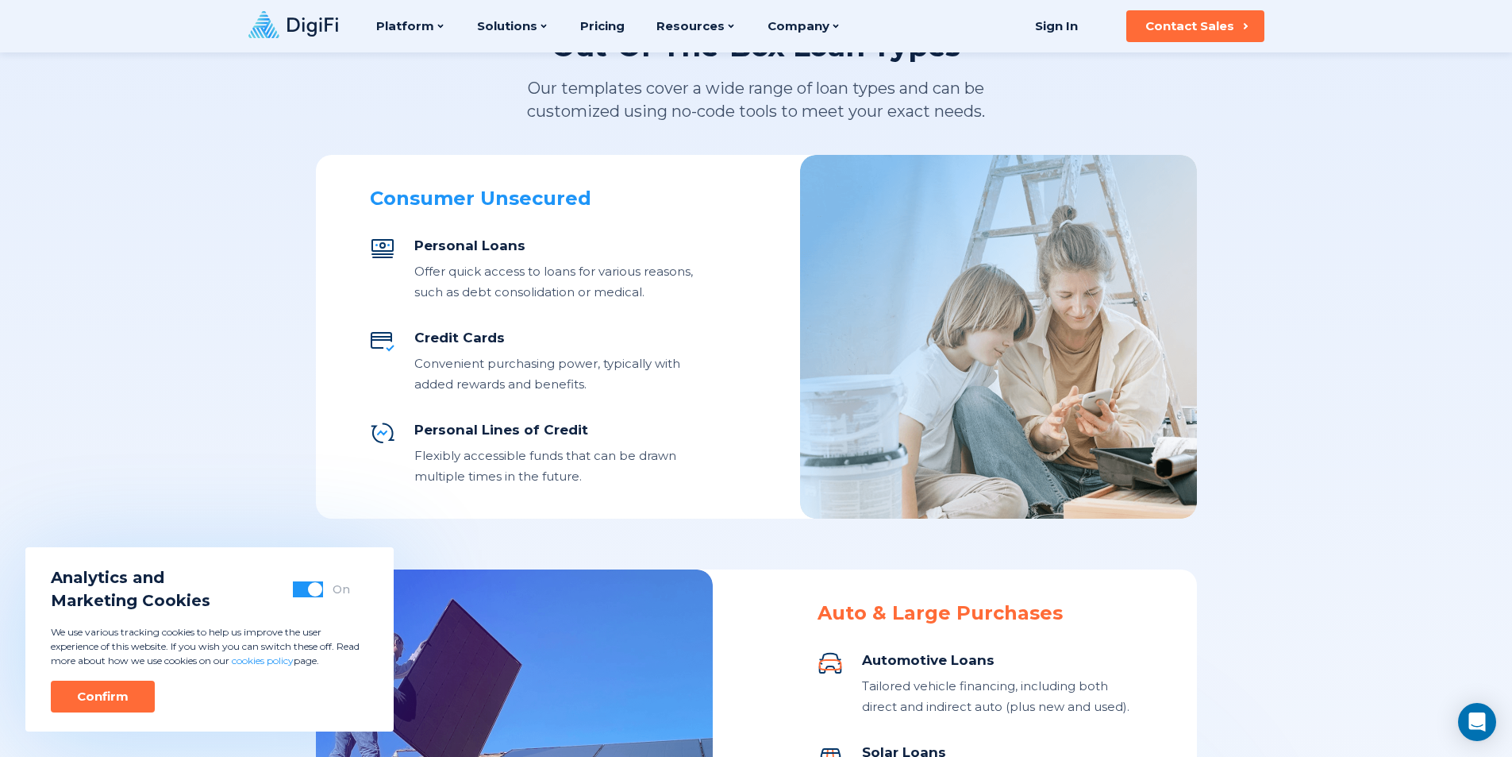
scroll to position [556, 0]
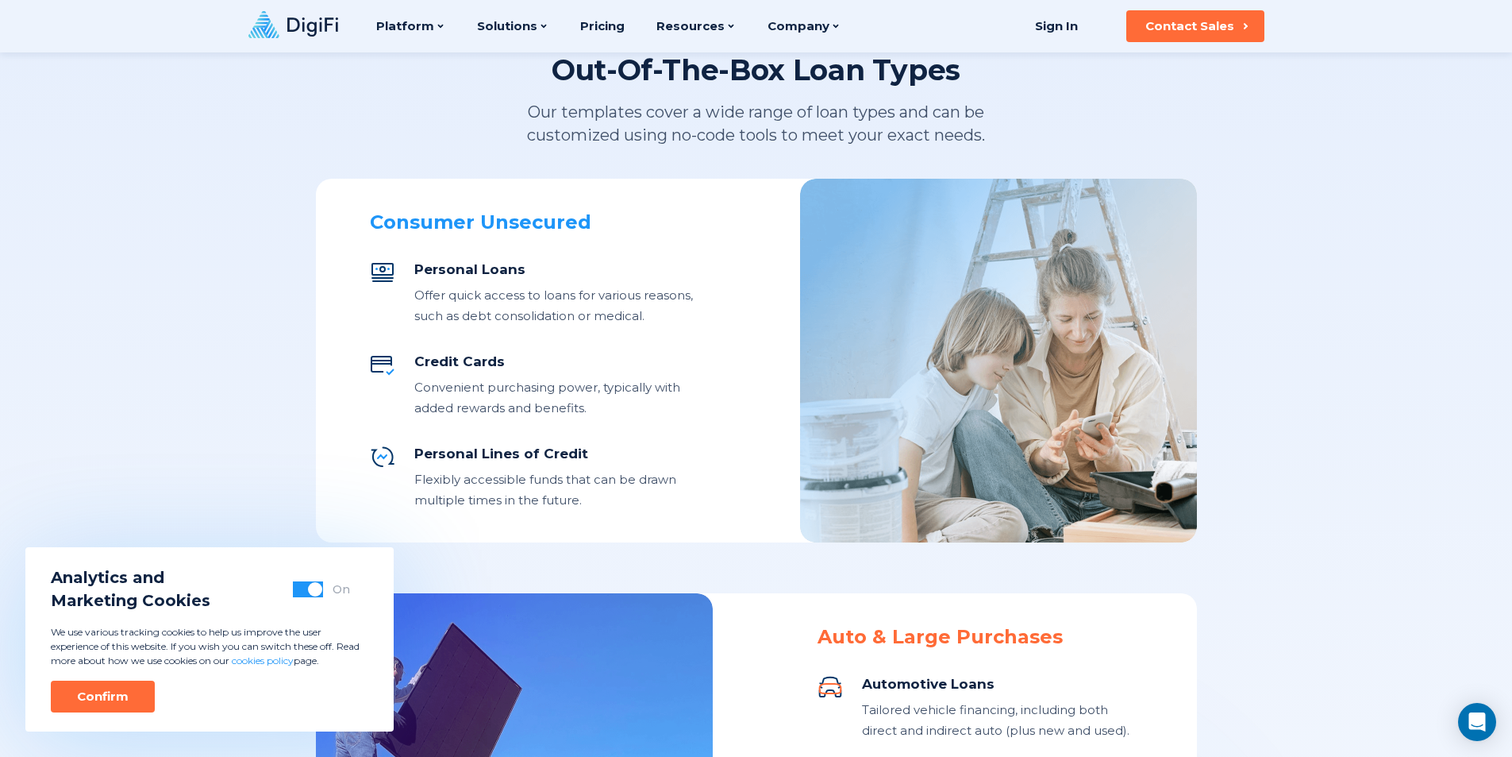
click at [447, 288] on div "Offer quick access to loans for various reasons, such as debt consolidation or …" at bounding box center [554, 305] width 281 height 41
click at [392, 260] on icon at bounding box center [382, 272] width 25 height 25
click at [450, 218] on div "Consumer Unsecured" at bounding box center [532, 222] width 325 height 24
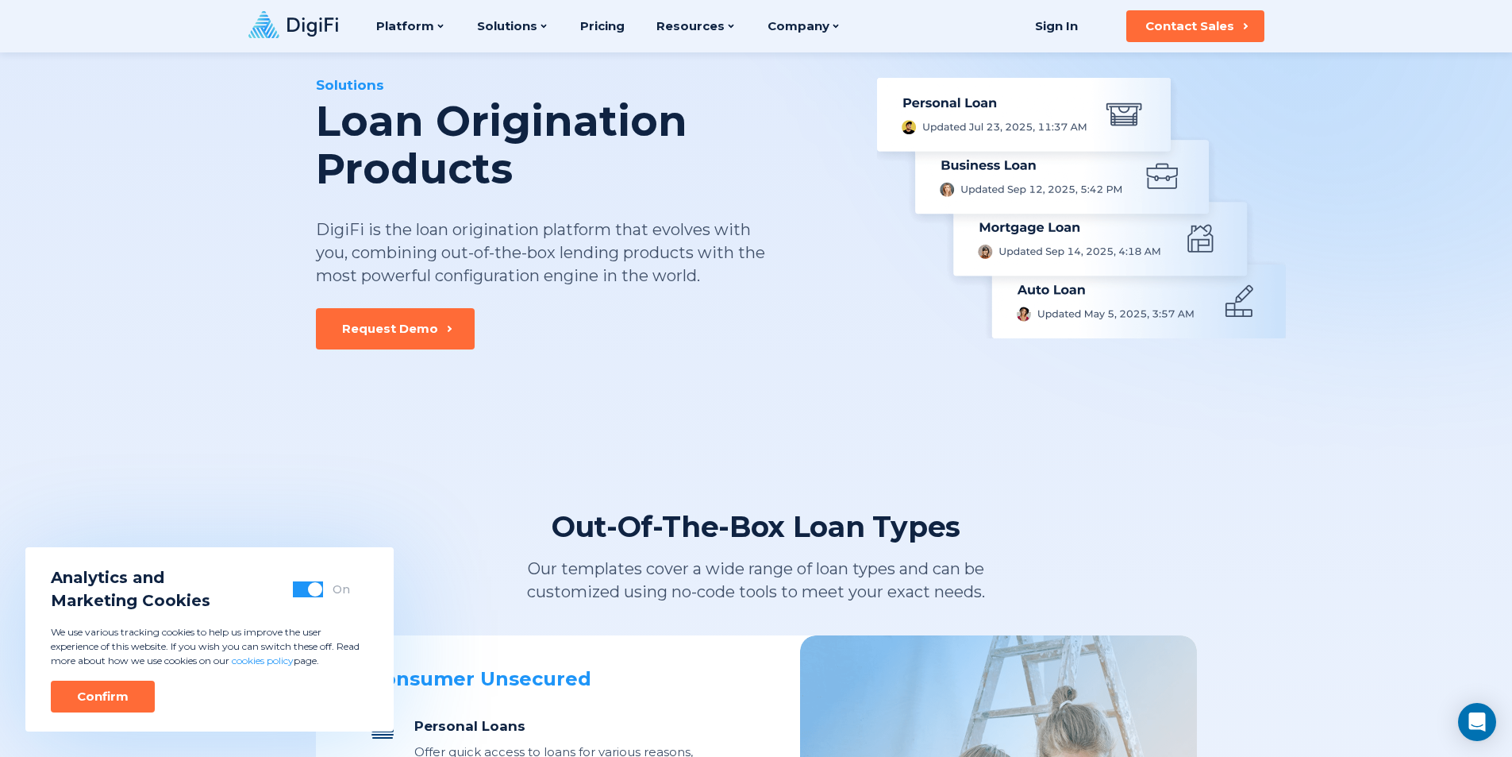
scroll to position [0, 0]
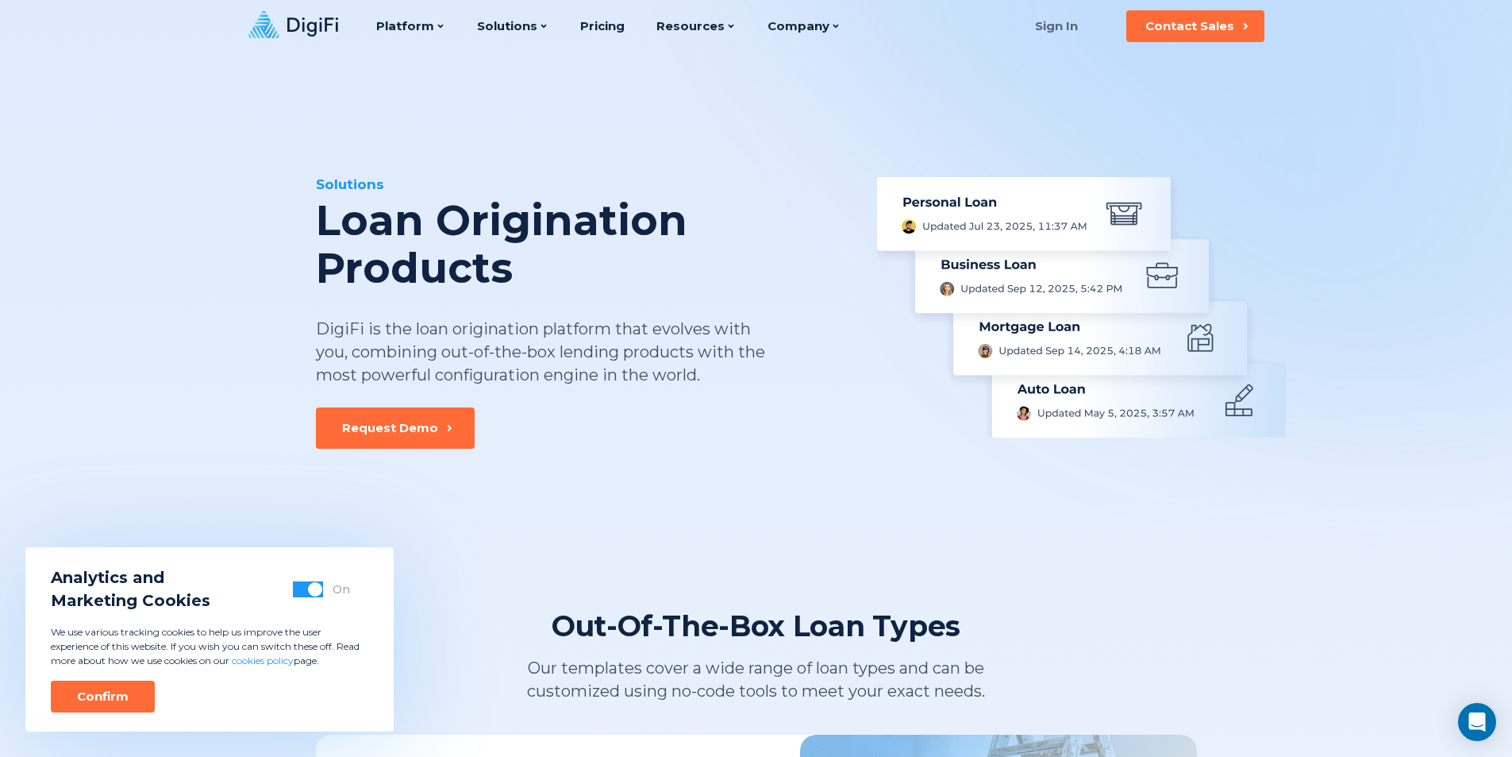
click at [1055, 21] on link "Sign In" at bounding box center [1057, 26] width 82 height 32
click at [611, 34] on link "Pricing" at bounding box center [602, 26] width 44 height 52
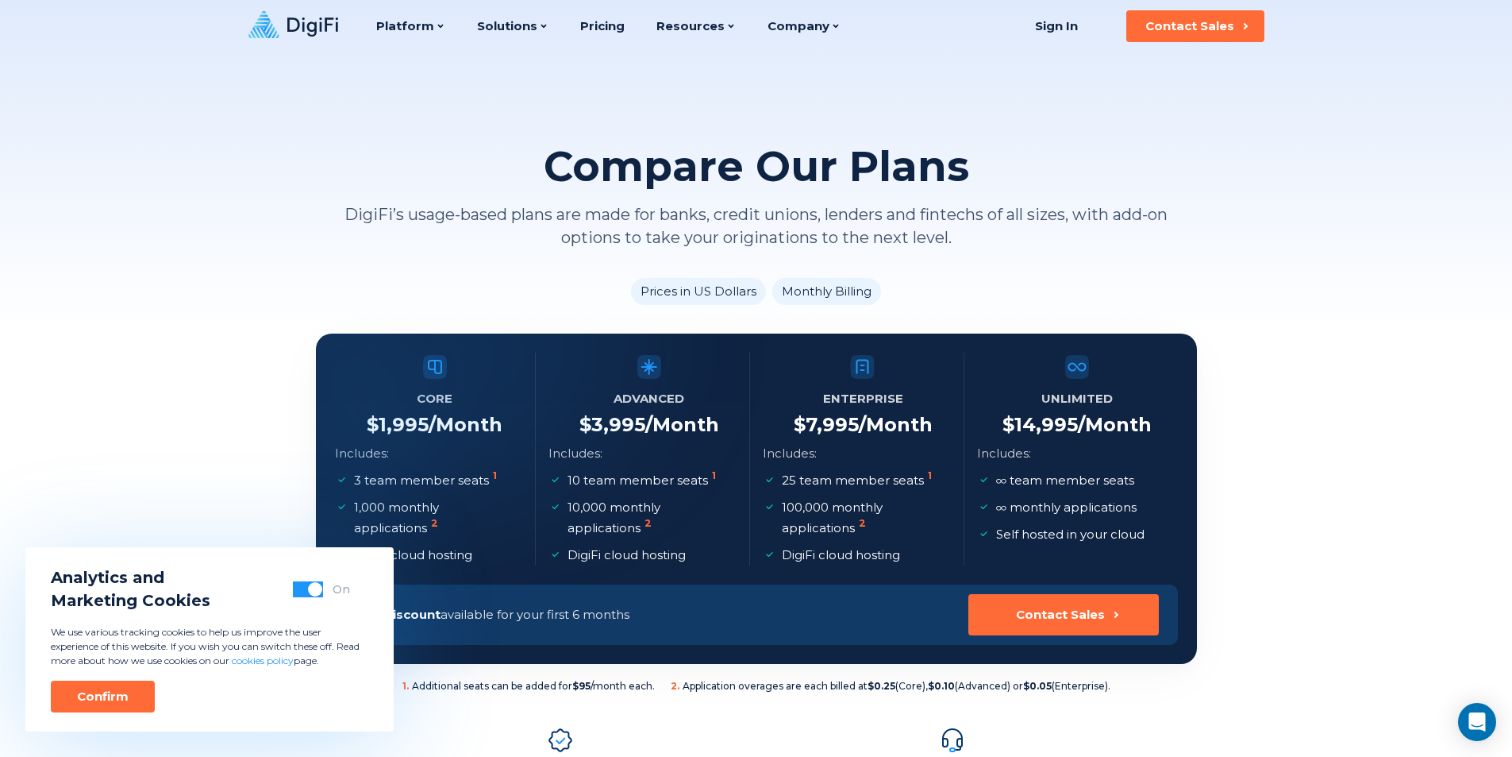
click at [822, 295] on li "Monthly Billing" at bounding box center [826, 291] width 109 height 27
click at [822, 290] on li "Monthly Billing" at bounding box center [826, 291] width 109 height 27
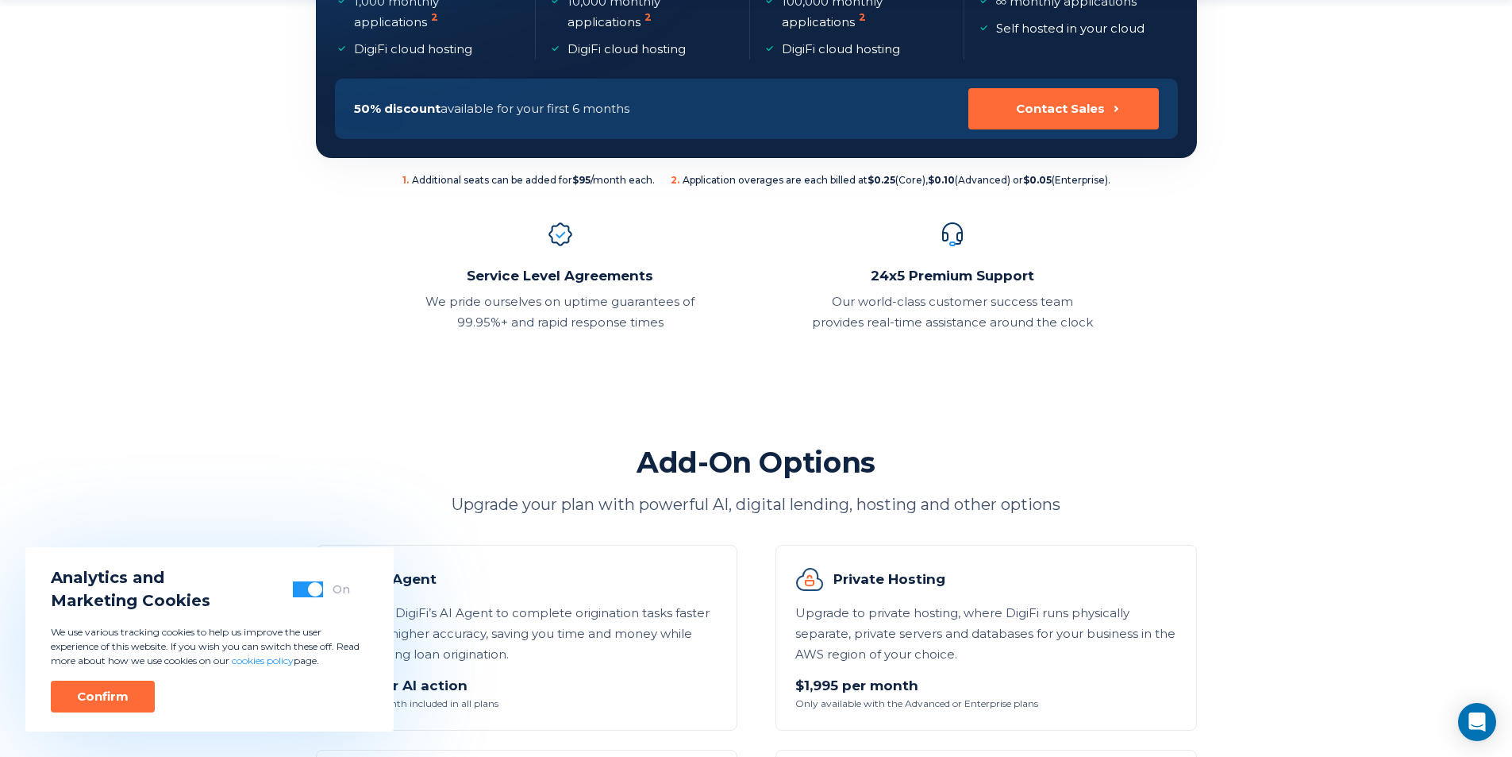
scroll to position [556, 0]
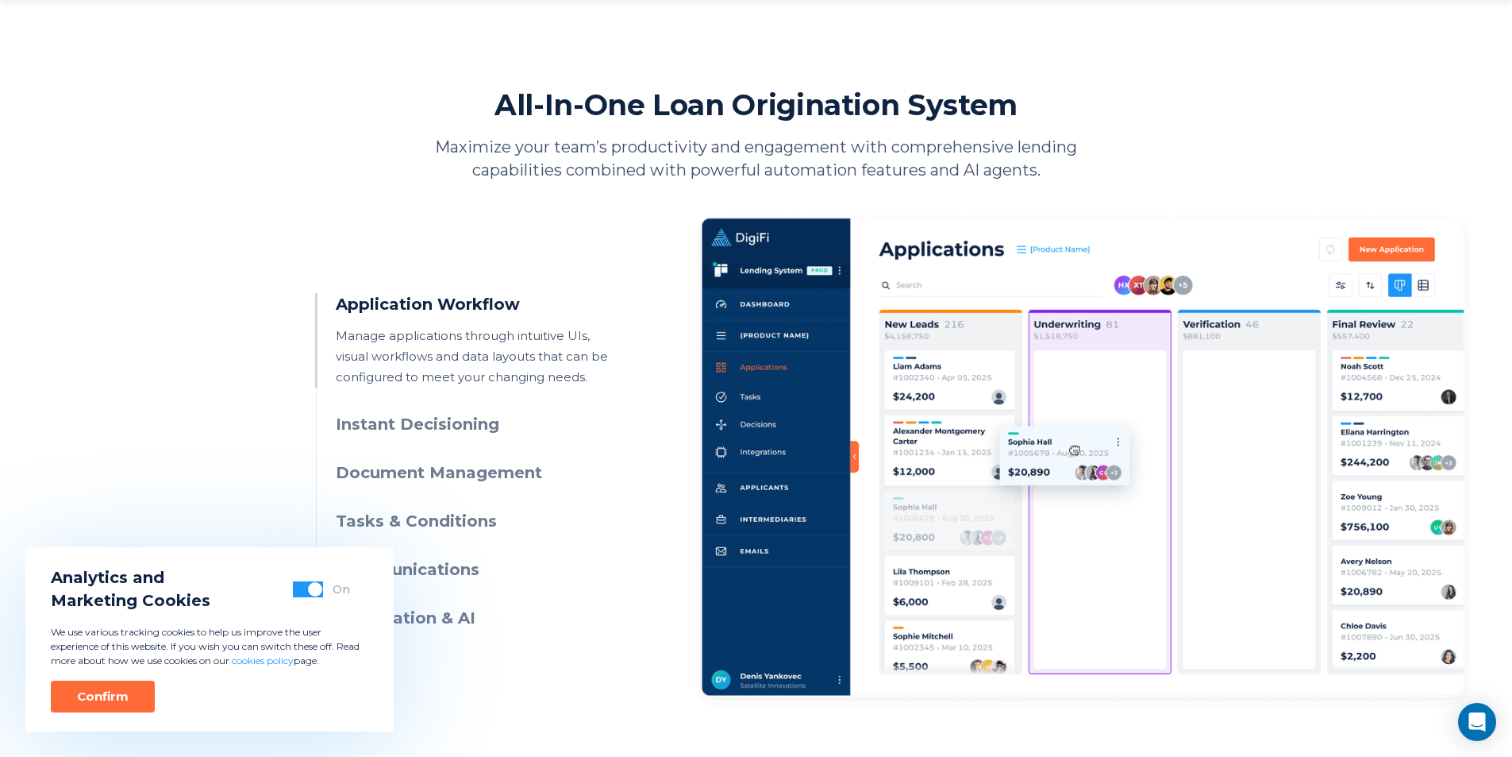
scroll to position [635, 0]
